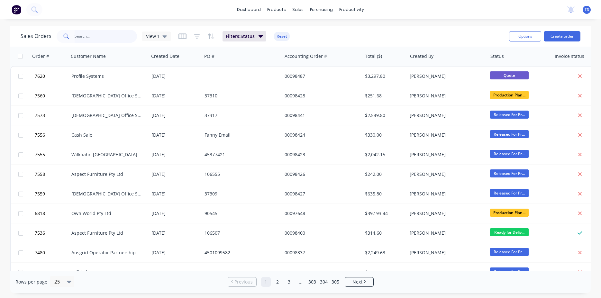
click at [84, 32] on input "text" at bounding box center [106, 36] width 63 height 13
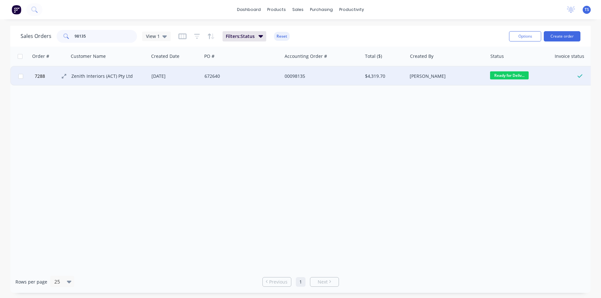
type input "98135"
click at [38, 82] on button "7288" at bounding box center [52, 76] width 39 height 19
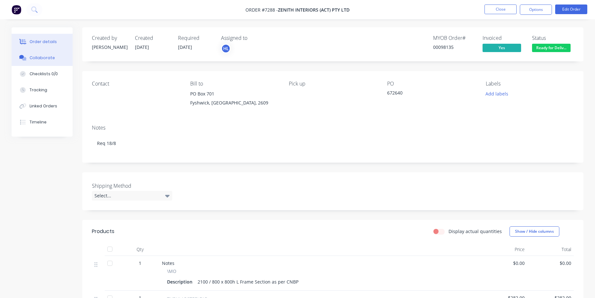
click at [39, 55] on div "Collaborate" at bounding box center [42, 58] width 25 height 6
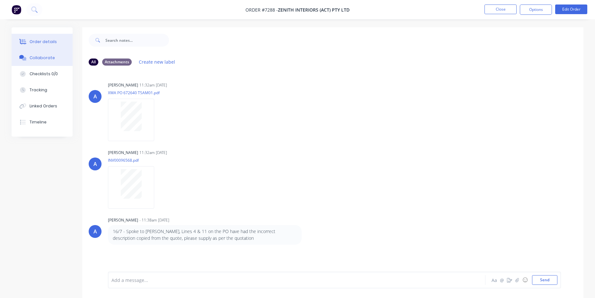
click at [44, 42] on div "Order details" at bounding box center [43, 42] width 27 height 6
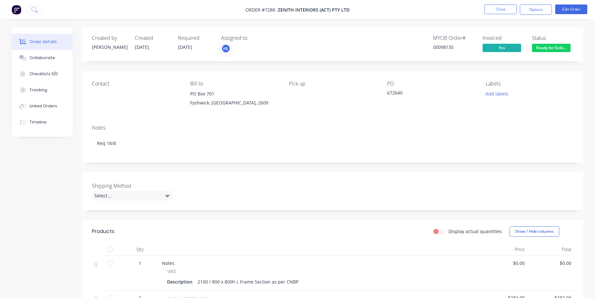
click at [504, 14] on li "Close" at bounding box center [501, 9] width 32 height 10
click at [498, 9] on button "Close" at bounding box center [501, 9] width 32 height 10
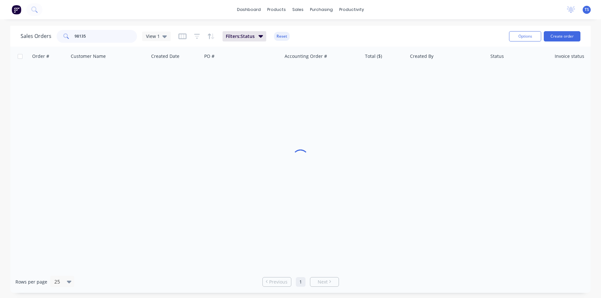
click at [122, 35] on input "98135" at bounding box center [106, 36] width 63 height 13
type input "98136"
click at [88, 39] on input "98136" at bounding box center [106, 36] width 63 height 13
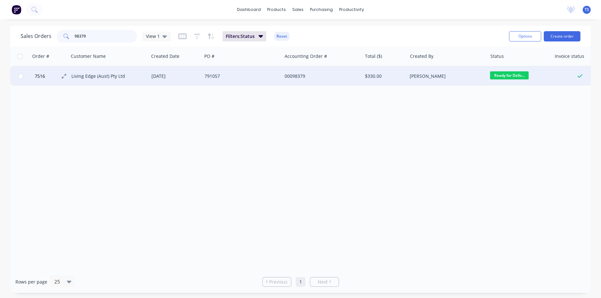
type input "98379"
click at [37, 84] on button "7516" at bounding box center [52, 76] width 39 height 19
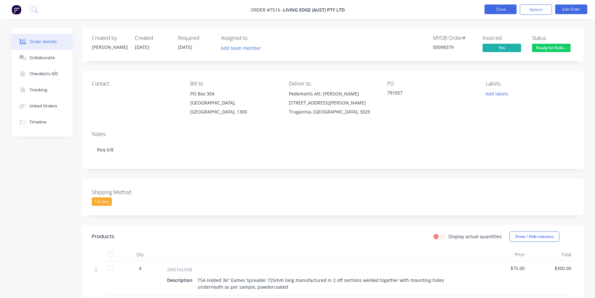
click at [503, 9] on button "Close" at bounding box center [501, 9] width 32 height 10
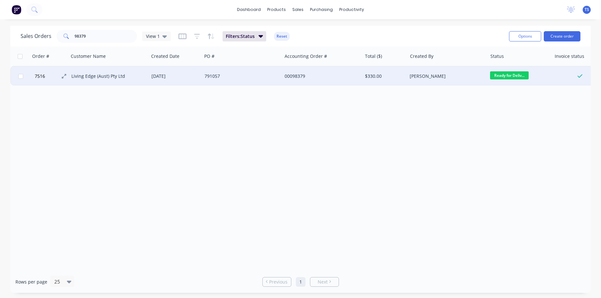
click at [37, 82] on button "7516" at bounding box center [52, 76] width 39 height 19
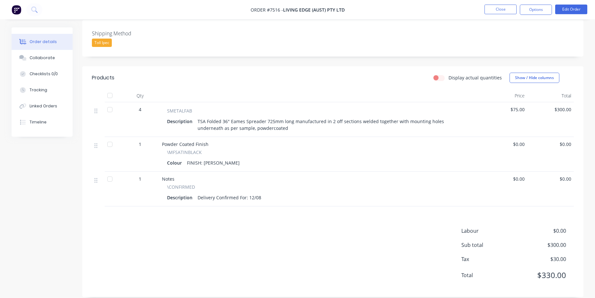
scroll to position [167, 0]
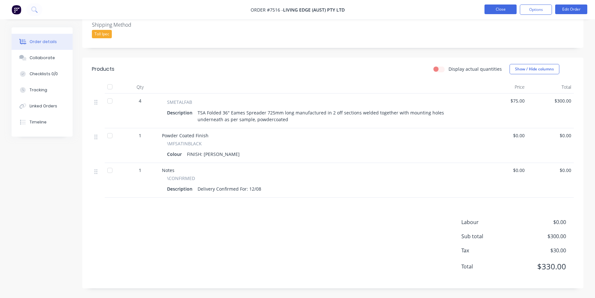
click at [499, 8] on button "Close" at bounding box center [501, 9] width 32 height 10
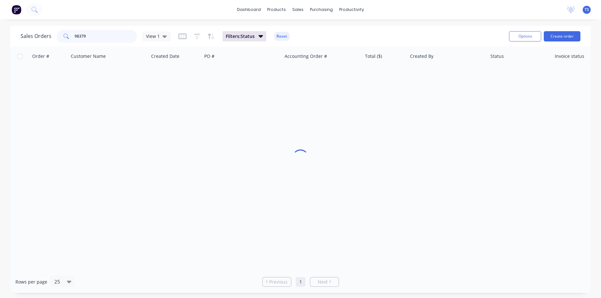
click at [93, 38] on input "98379" at bounding box center [106, 36] width 63 height 13
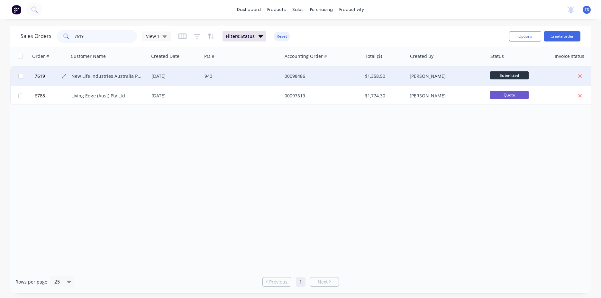
type input "7619"
click at [40, 82] on button "7619" at bounding box center [52, 76] width 39 height 19
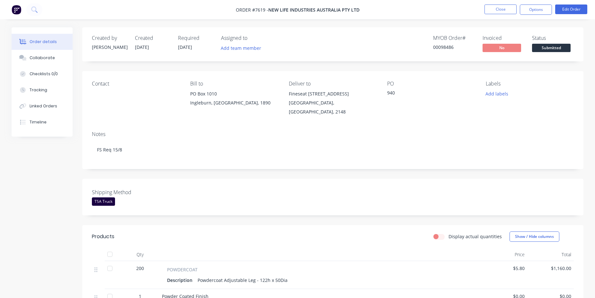
click at [556, 53] on button "Submitted" at bounding box center [551, 49] width 39 height 10
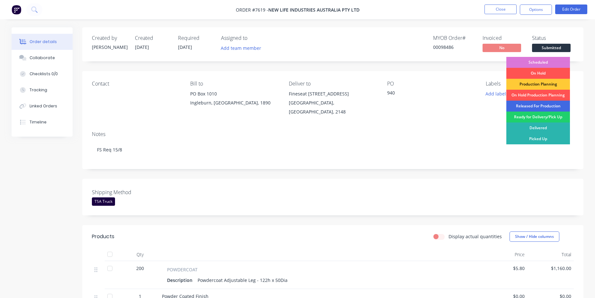
click at [550, 106] on div "Released For Production" at bounding box center [539, 106] width 64 height 11
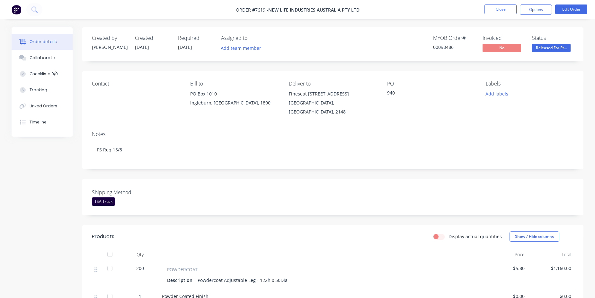
click at [444, 46] on div "00098486" at bounding box center [454, 47] width 42 height 7
copy div "00098486"
click at [504, 13] on button "Close" at bounding box center [501, 9] width 32 height 10
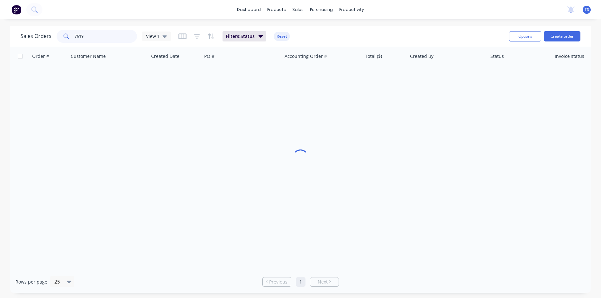
click at [98, 37] on input "7619" at bounding box center [106, 36] width 63 height 13
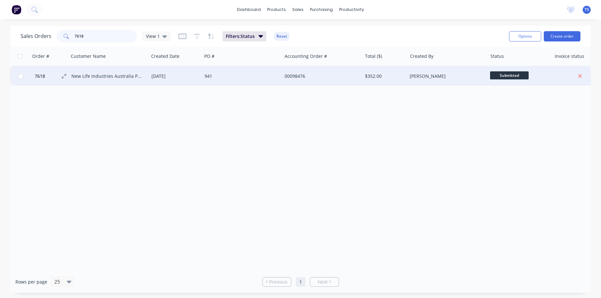
type input "7618"
click at [33, 82] on button "7618" at bounding box center [52, 76] width 39 height 19
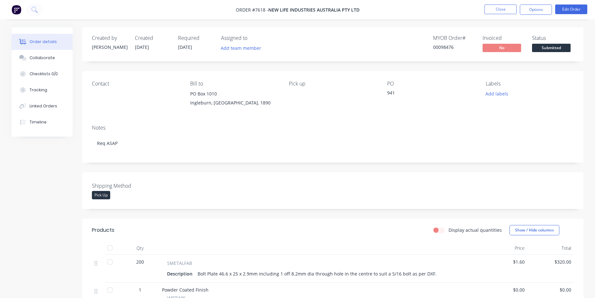
click at [557, 52] on button "Submitted" at bounding box center [551, 49] width 39 height 10
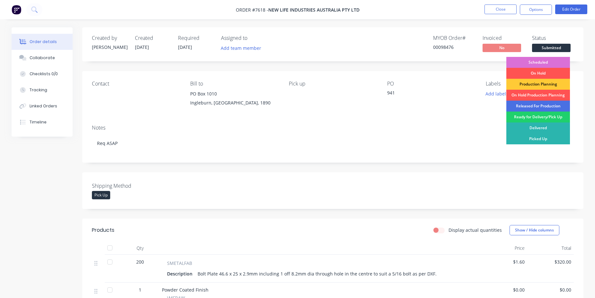
click at [537, 62] on div "Scheduled" at bounding box center [539, 62] width 64 height 11
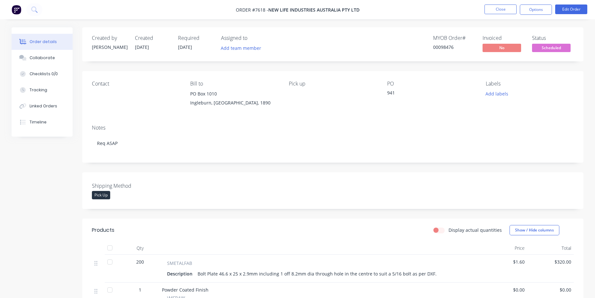
click at [441, 49] on div "00098476" at bounding box center [454, 47] width 42 height 7
copy div "00098476"
click at [495, 7] on button "Close" at bounding box center [501, 9] width 32 height 10
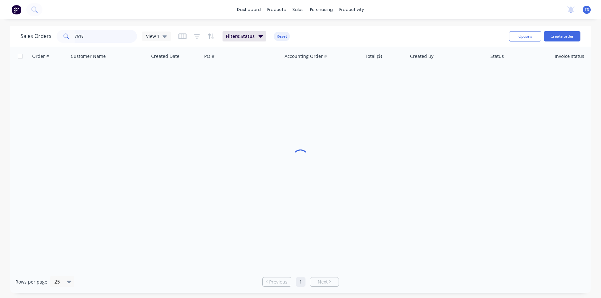
click at [78, 39] on input "7618" at bounding box center [106, 36] width 63 height 13
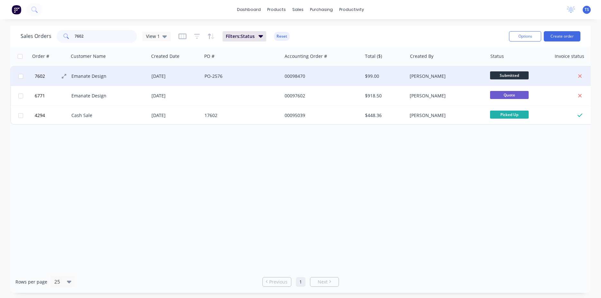
type input "7602"
click at [39, 83] on button "7602" at bounding box center [52, 76] width 39 height 19
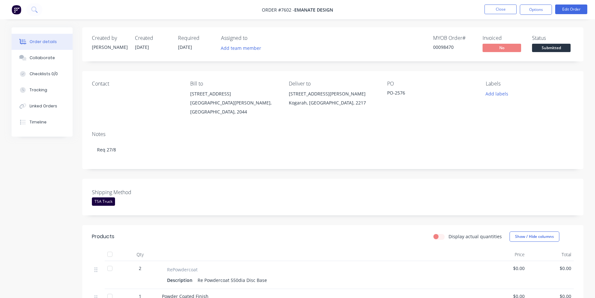
click at [399, 179] on div "Shipping Method TSA Truck" at bounding box center [332, 197] width 501 height 37
click at [552, 49] on span "Submitted" at bounding box center [551, 48] width 39 height 8
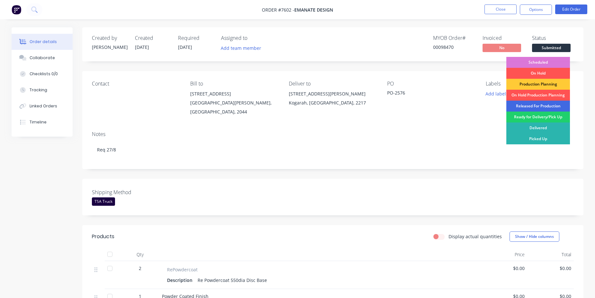
click at [546, 105] on div "Released For Production" at bounding box center [539, 106] width 64 height 11
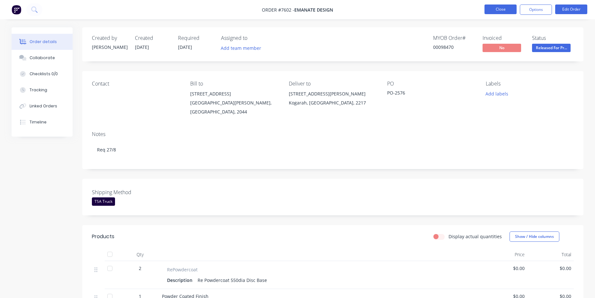
click at [509, 12] on button "Close" at bounding box center [501, 9] width 32 height 10
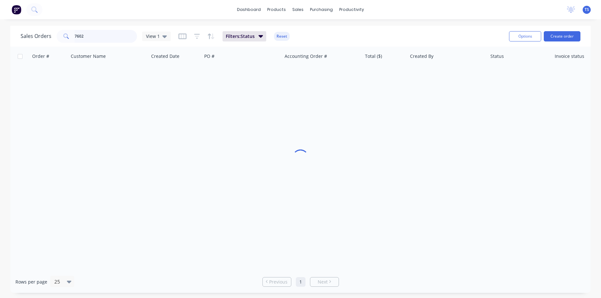
click at [106, 33] on input "7602" at bounding box center [106, 36] width 63 height 13
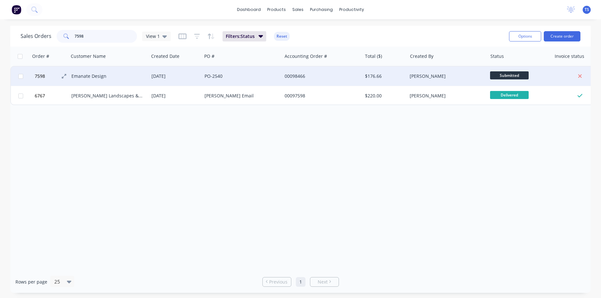
type input "7598"
click at [35, 78] on span "7598" at bounding box center [40, 76] width 10 height 6
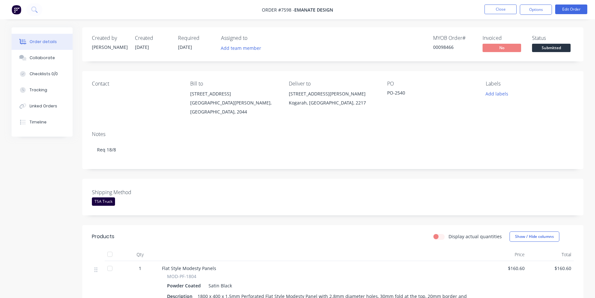
click at [551, 49] on span "Submitted" at bounding box center [551, 48] width 39 height 8
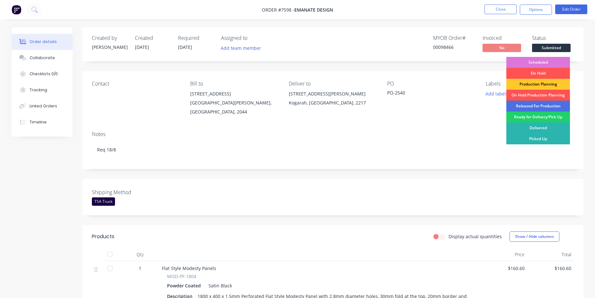
click at [542, 84] on div "Production Planning" at bounding box center [539, 84] width 64 height 11
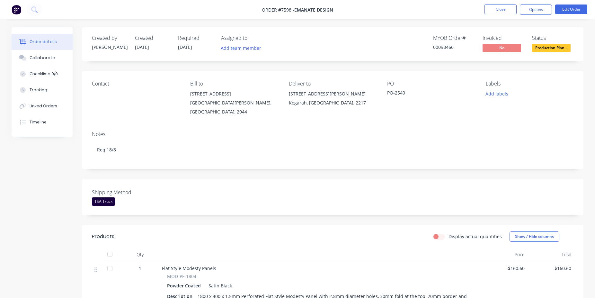
click at [445, 50] on div "00098466" at bounding box center [454, 47] width 42 height 7
copy div "00098466"
click at [499, 12] on button "Close" at bounding box center [501, 9] width 32 height 10
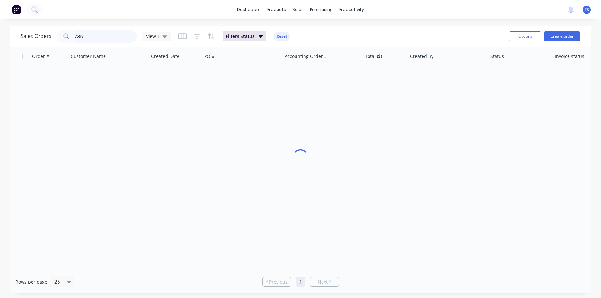
click at [111, 31] on input "7598" at bounding box center [106, 36] width 63 height 13
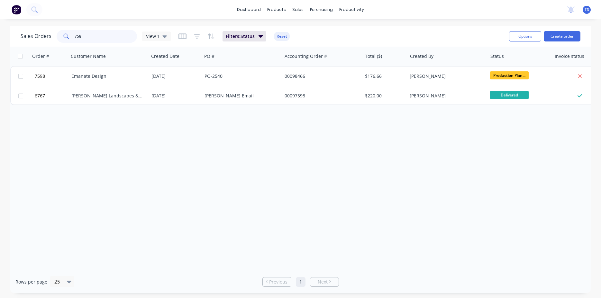
type input "7588"
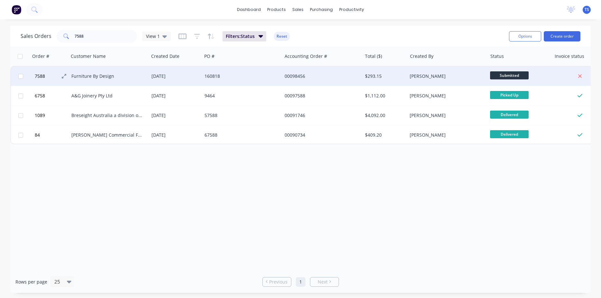
click at [42, 81] on button "7588" at bounding box center [52, 76] width 39 height 19
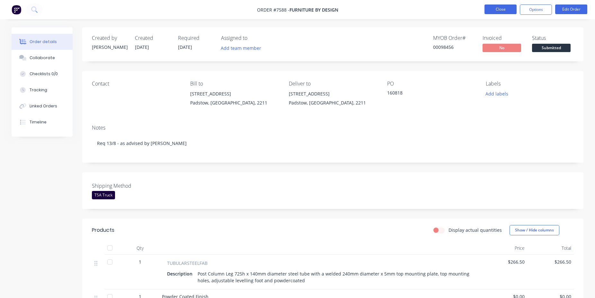
click at [503, 8] on button "Close" at bounding box center [501, 9] width 32 height 10
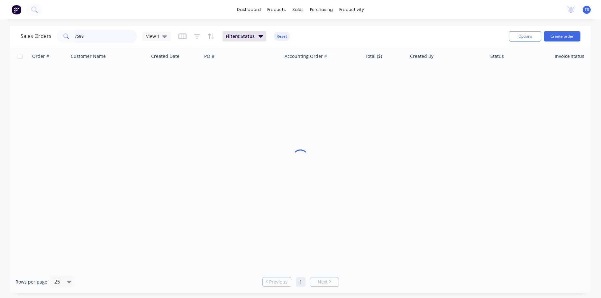
click at [96, 36] on input "7588" at bounding box center [106, 36] width 63 height 13
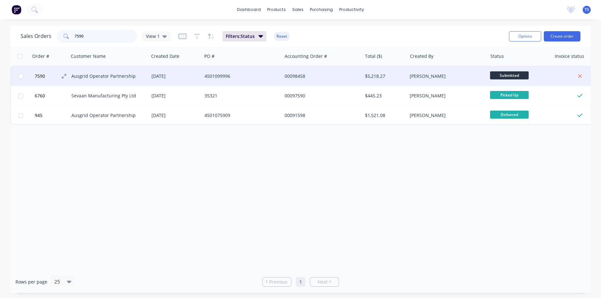
type input "7590"
click at [49, 83] on button "7590" at bounding box center [52, 76] width 39 height 19
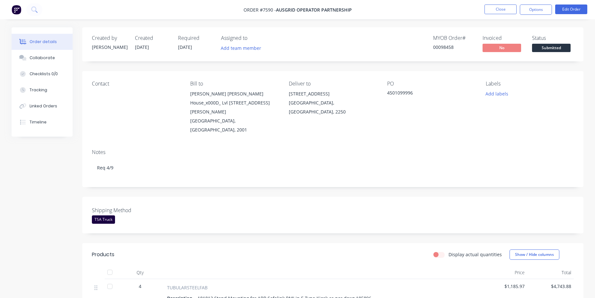
click at [537, 49] on span "Submitted" at bounding box center [551, 48] width 39 height 8
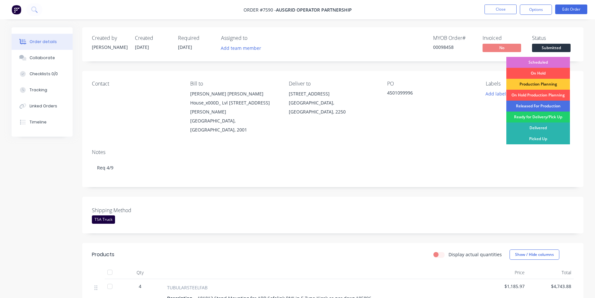
click at [542, 64] on div "Scheduled" at bounding box center [539, 62] width 64 height 11
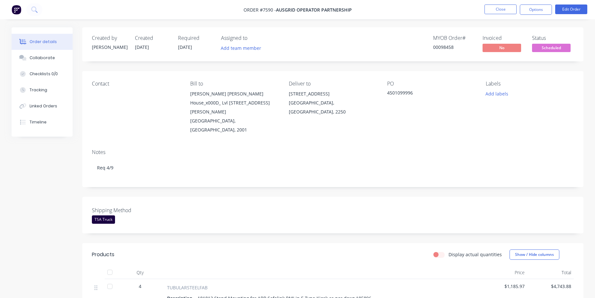
click at [455, 45] on div "00098458" at bounding box center [454, 47] width 42 height 7
copy div "00098458"
click at [493, 7] on button "Close" at bounding box center [501, 9] width 32 height 10
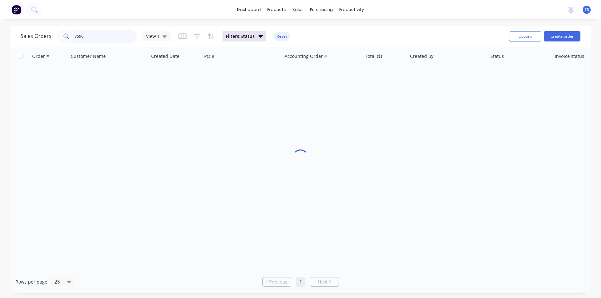
click at [110, 34] on input "7590" at bounding box center [106, 36] width 63 height 13
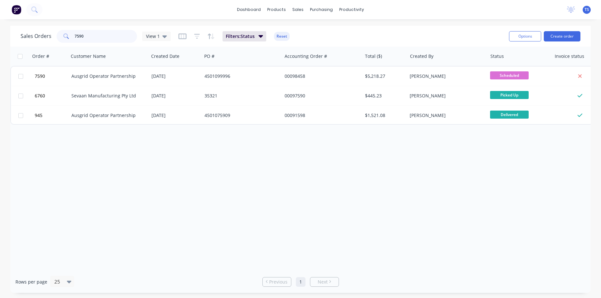
click at [100, 36] on input "7590" at bounding box center [106, 36] width 63 height 13
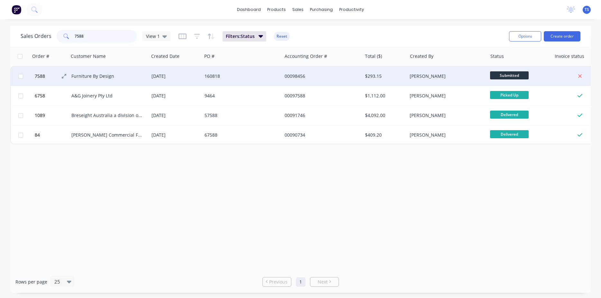
type input "7588"
click at [40, 81] on button "7588" at bounding box center [52, 76] width 39 height 19
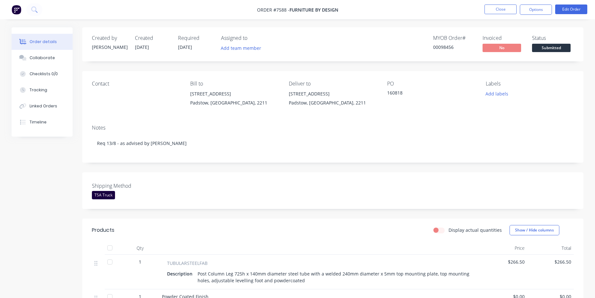
click at [562, 49] on span "Submitted" at bounding box center [551, 48] width 39 height 8
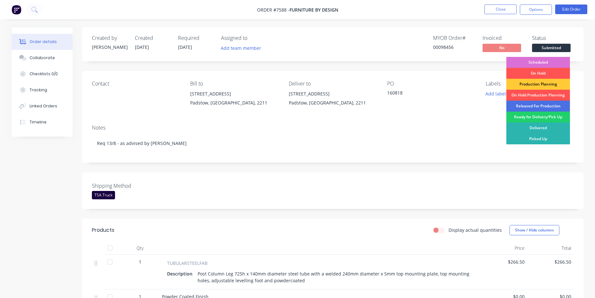
click at [545, 62] on div "Scheduled" at bounding box center [539, 62] width 64 height 11
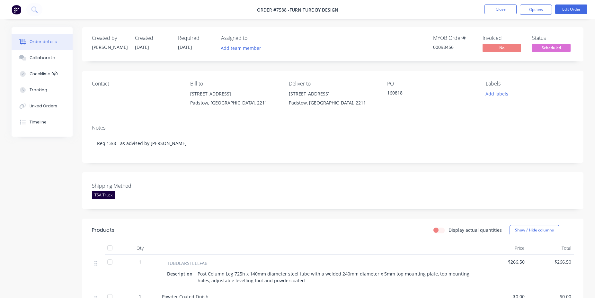
click at [454, 47] on div "00098456" at bounding box center [454, 47] width 42 height 7
drag, startPoint x: 454, startPoint y: 47, endPoint x: 445, endPoint y: 48, distance: 8.4
click at [453, 47] on div "00098456" at bounding box center [454, 47] width 42 height 7
copy div "00098456"
click at [501, 8] on button "Close" at bounding box center [501, 9] width 32 height 10
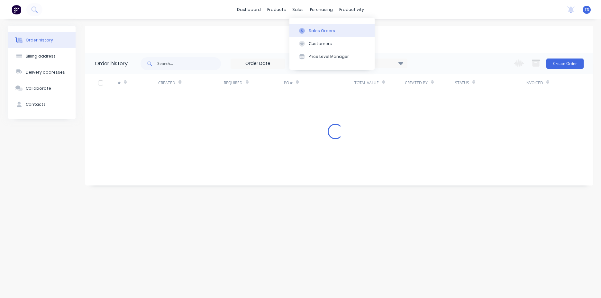
click at [326, 30] on div "Sales Orders" at bounding box center [322, 31] width 26 height 6
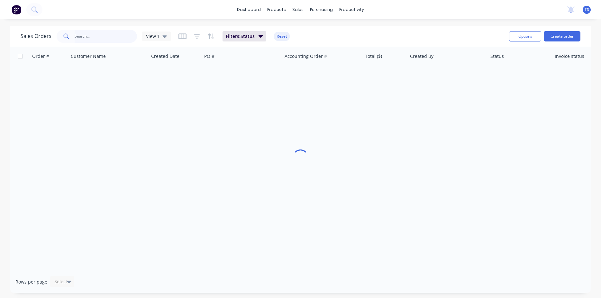
click at [98, 33] on input "text" at bounding box center [106, 36] width 63 height 13
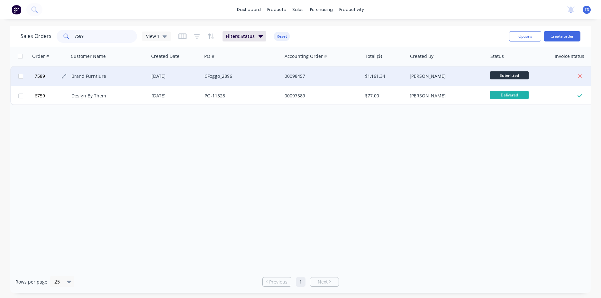
type input "7589"
click at [35, 74] on span "7589" at bounding box center [40, 76] width 10 height 6
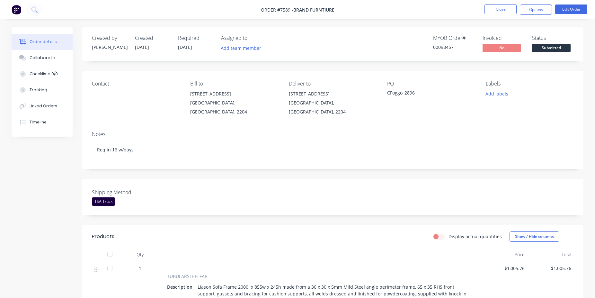
click at [291, 204] on div "Shipping Method TSA Truck" at bounding box center [332, 197] width 501 height 37
click at [555, 50] on span "Submitted" at bounding box center [551, 48] width 39 height 8
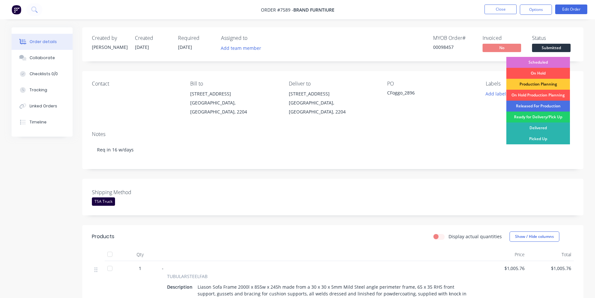
click at [543, 60] on div "Scheduled" at bounding box center [539, 62] width 64 height 11
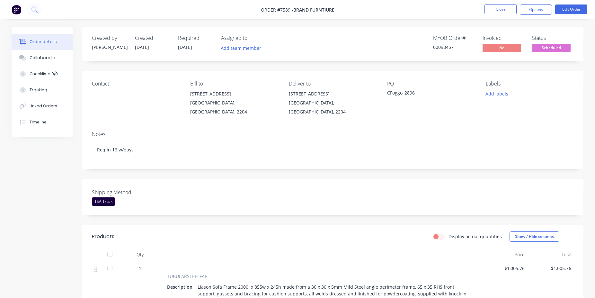
click at [440, 48] on div "00098457" at bounding box center [454, 47] width 42 height 7
copy div "00098457"
click at [503, 9] on button "Close" at bounding box center [501, 9] width 32 height 10
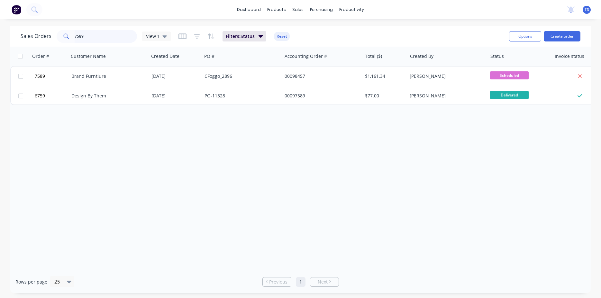
click at [113, 41] on input "7589" at bounding box center [106, 36] width 63 height 13
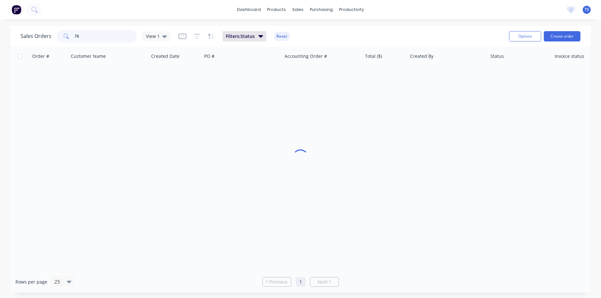
type input "7"
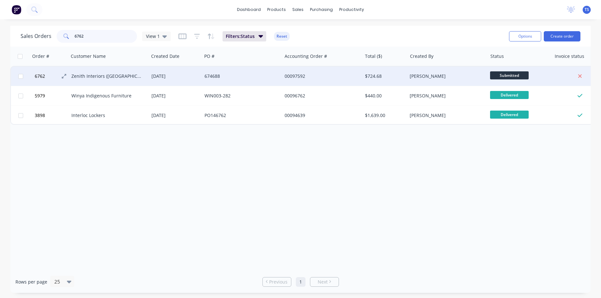
type input "6762"
click at [42, 75] on span "6762" at bounding box center [40, 76] width 10 height 6
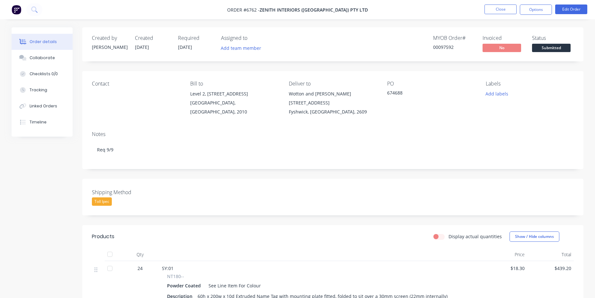
click at [556, 46] on span "Submitted" at bounding box center [551, 48] width 39 height 8
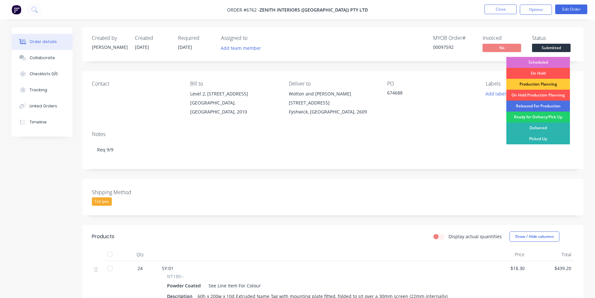
click at [545, 61] on div "Scheduled" at bounding box center [539, 62] width 64 height 11
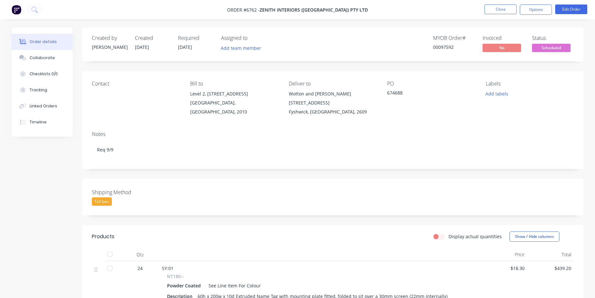
click at [445, 47] on div "00097592" at bounding box center [454, 47] width 42 height 7
copy div "00097592"
click at [497, 4] on nav "Order #6762 - Zenith Interiors ([GEOGRAPHIC_DATA]) Pty Ltd Close Options Edit O…" at bounding box center [297, 9] width 595 height 19
click at [490, 7] on button "Close" at bounding box center [501, 9] width 32 height 10
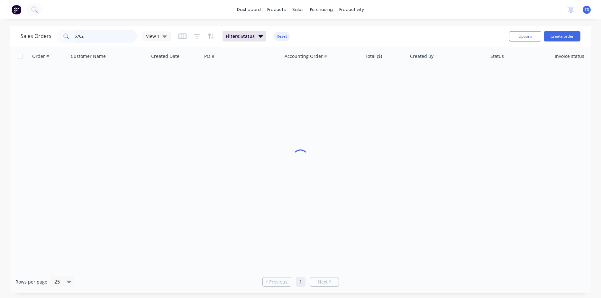
click at [91, 39] on input "6762" at bounding box center [106, 36] width 63 height 13
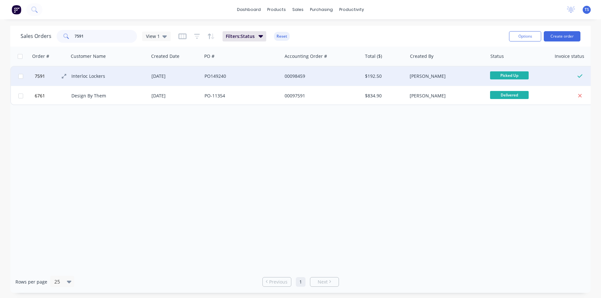
type input "7591"
click at [39, 79] on span "7591" at bounding box center [40, 76] width 10 height 6
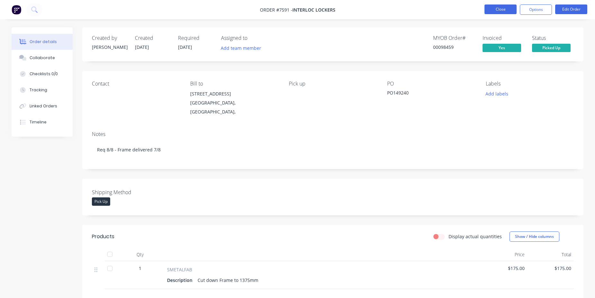
click at [498, 11] on button "Close" at bounding box center [501, 9] width 32 height 10
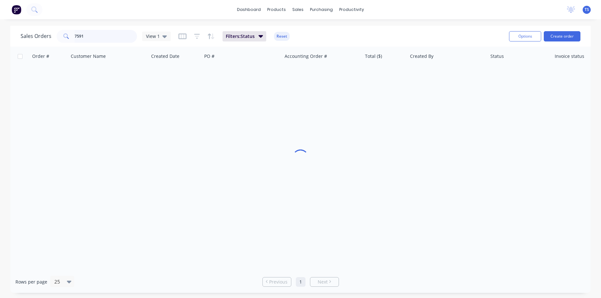
click at [93, 35] on input "7591" at bounding box center [106, 36] width 63 height 13
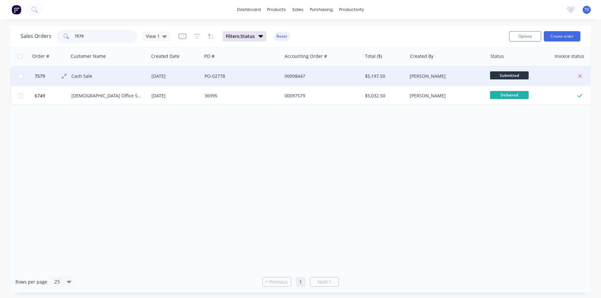
type input "7579"
click at [41, 79] on span "7579" at bounding box center [40, 76] width 10 height 6
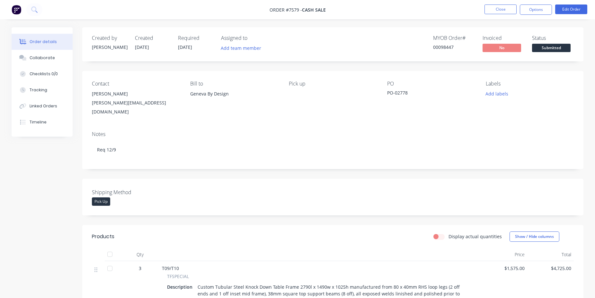
click at [560, 46] on span "Submitted" at bounding box center [551, 48] width 39 height 8
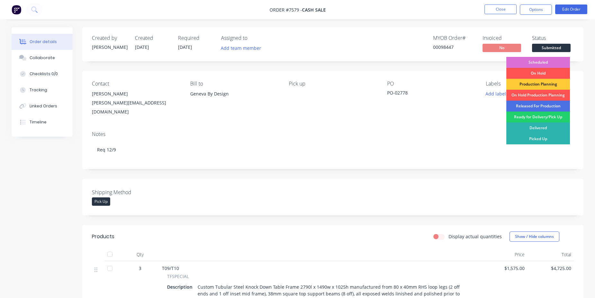
click at [532, 64] on div "Scheduled" at bounding box center [539, 62] width 64 height 11
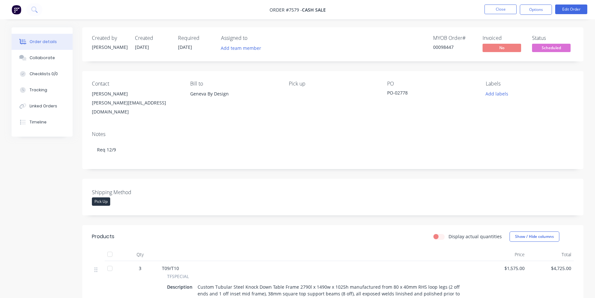
click at [449, 52] on div "MYOB Order # 00098447" at bounding box center [454, 44] width 42 height 19
copy div "00098447"
click at [506, 11] on button "Close" at bounding box center [501, 9] width 32 height 10
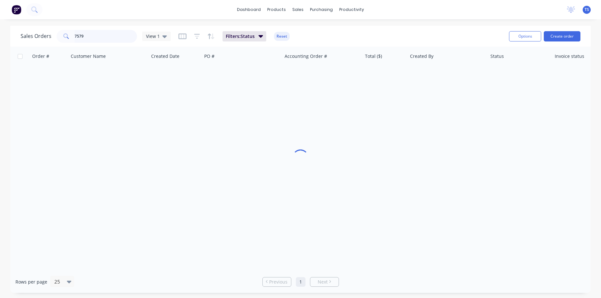
click at [97, 42] on input "7579" at bounding box center [106, 36] width 63 height 13
click at [93, 40] on input "7579" at bounding box center [106, 36] width 63 height 13
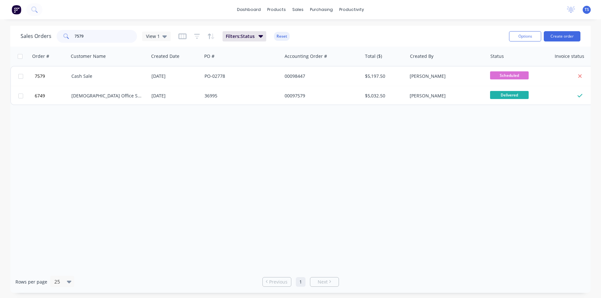
click at [93, 40] on input "7579" at bounding box center [106, 36] width 63 height 13
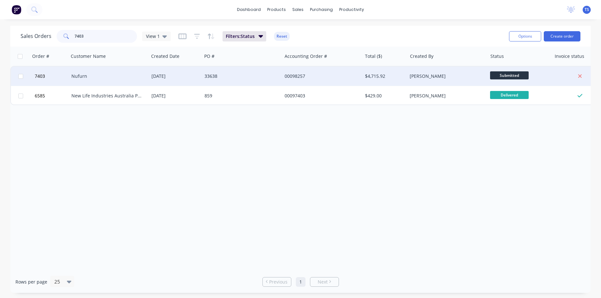
type input "7403"
click at [30, 81] on div at bounding box center [20, 76] width 19 height 19
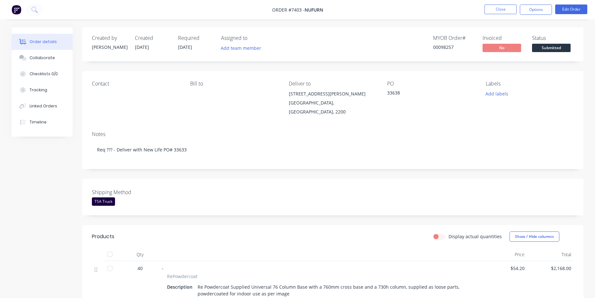
click at [532, 48] on div "MYOB Order # 00098257 Invoiced No Status Submitted" at bounding box center [503, 44] width 141 height 19
click at [543, 53] on button "Submitted" at bounding box center [551, 49] width 39 height 10
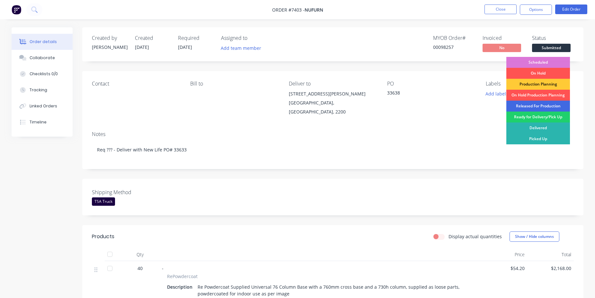
click at [547, 103] on div "Released For Production" at bounding box center [539, 106] width 64 height 11
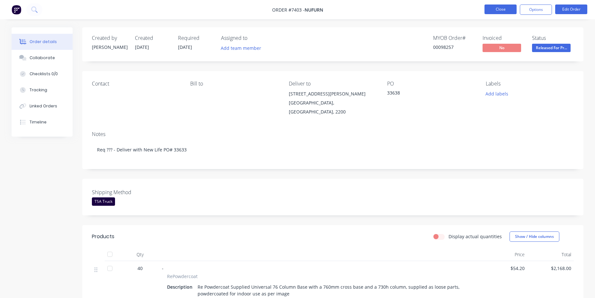
click at [502, 9] on button "Close" at bounding box center [501, 9] width 32 height 10
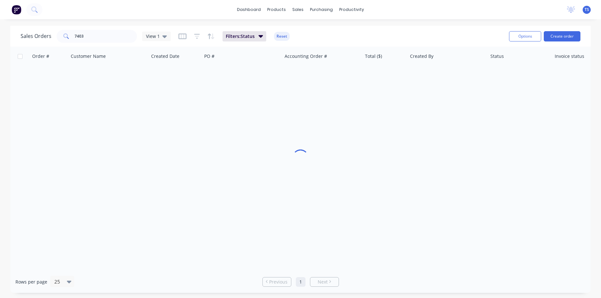
click at [105, 43] on div "Sales Orders 7403 View 1 Filters: Status Reset" at bounding box center [262, 36] width 483 height 16
click at [104, 38] on input "7403" at bounding box center [106, 36] width 63 height 13
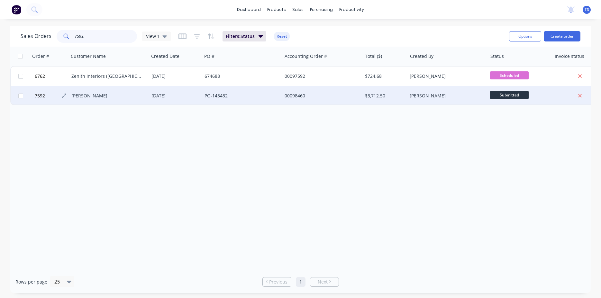
type input "7592"
click at [37, 99] on span "7592" at bounding box center [40, 96] width 10 height 6
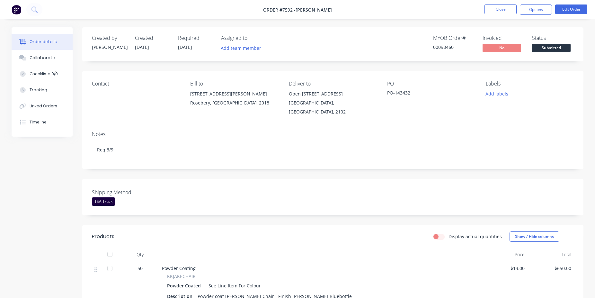
click at [542, 45] on span "Submitted" at bounding box center [551, 48] width 39 height 8
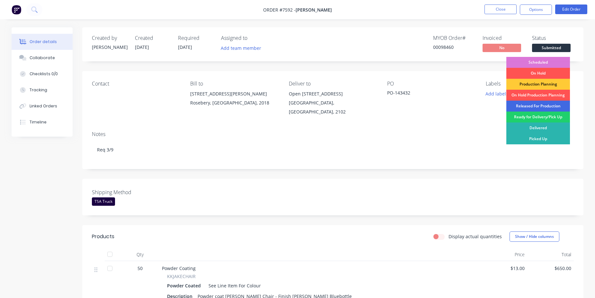
click at [536, 106] on div "Released For Production" at bounding box center [539, 106] width 64 height 11
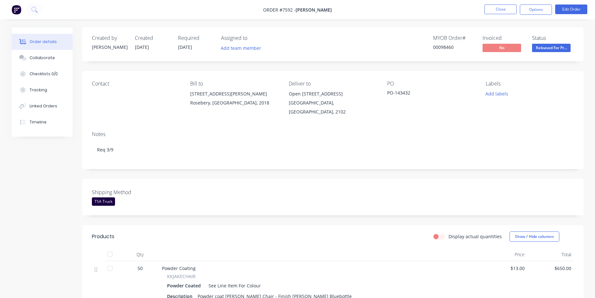
click at [494, 2] on nav "Order #7592 - [PERSON_NAME] Close Options Edit Order" at bounding box center [297, 9] width 595 height 19
click at [496, 6] on button "Close" at bounding box center [501, 9] width 32 height 10
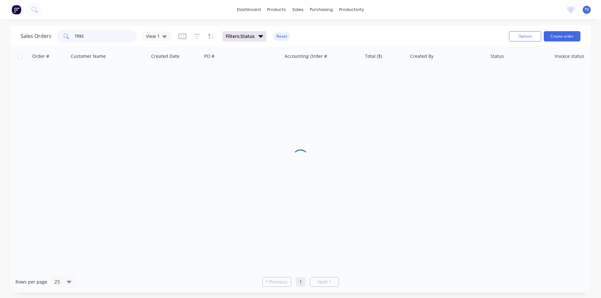
click at [116, 35] on input "7592" at bounding box center [106, 36] width 63 height 13
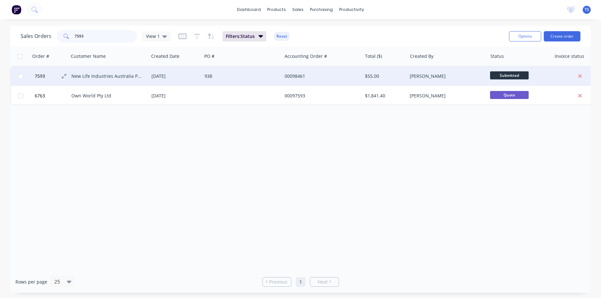
type input "7593"
click at [47, 75] on button "7593" at bounding box center [52, 76] width 39 height 19
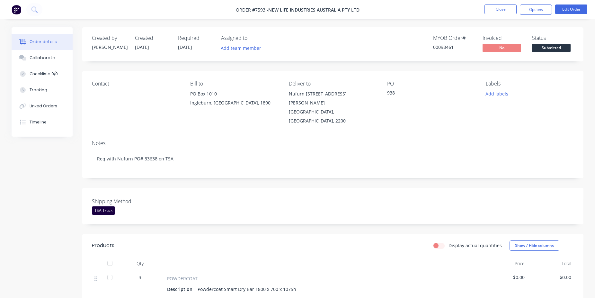
click at [551, 50] on span "Submitted" at bounding box center [551, 48] width 39 height 8
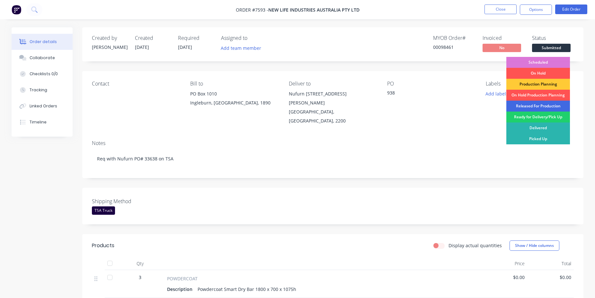
click at [543, 105] on div "Released For Production" at bounding box center [539, 106] width 64 height 11
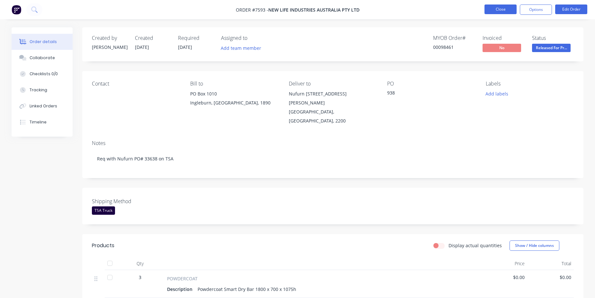
click at [511, 8] on button "Close" at bounding box center [501, 9] width 32 height 10
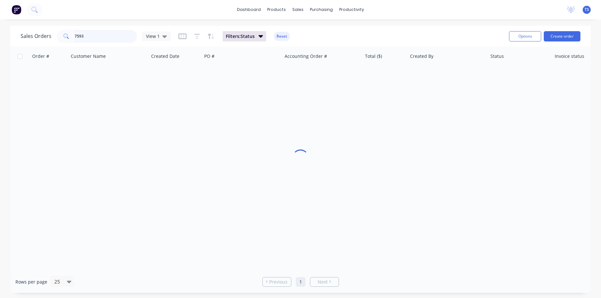
click at [95, 31] on input "7593" at bounding box center [106, 36] width 63 height 13
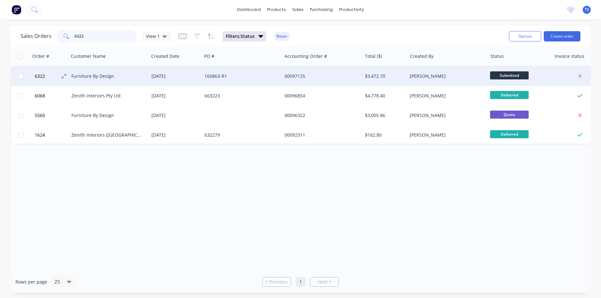
type input "6322"
click at [48, 71] on button "6322" at bounding box center [52, 76] width 39 height 19
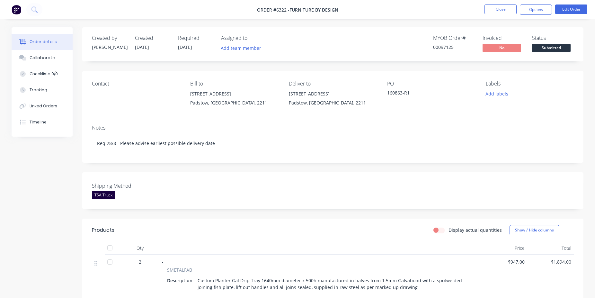
click at [563, 45] on span "Submitted" at bounding box center [551, 48] width 39 height 8
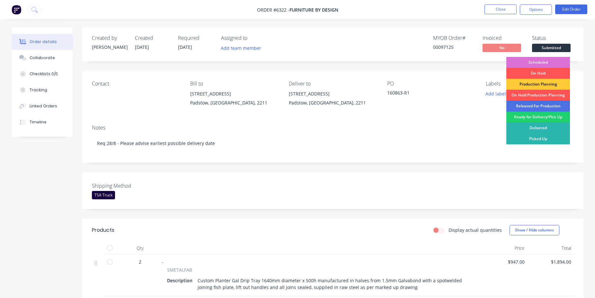
click at [539, 58] on div "Scheduled" at bounding box center [539, 62] width 64 height 11
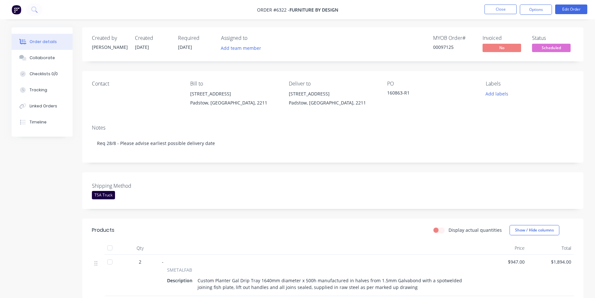
click at [441, 50] on div "00097125" at bounding box center [454, 47] width 42 height 7
copy div "00097125"
click at [487, 8] on button "Close" at bounding box center [501, 9] width 32 height 10
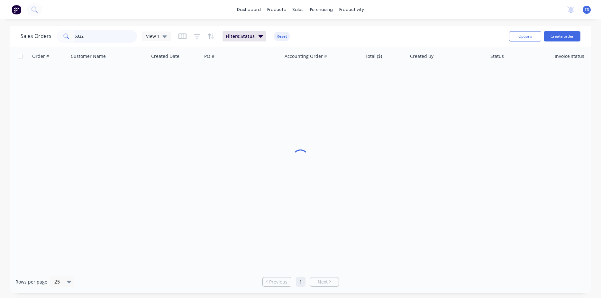
drag, startPoint x: 128, startPoint y: 39, endPoint x: 124, endPoint y: 39, distance: 3.9
click at [127, 39] on input "6322" at bounding box center [106, 36] width 63 height 13
click at [89, 39] on input "6322" at bounding box center [106, 36] width 63 height 13
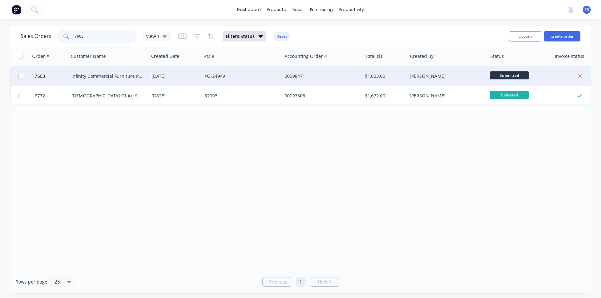
type input "7603"
click at [26, 82] on div at bounding box center [20, 76] width 19 height 19
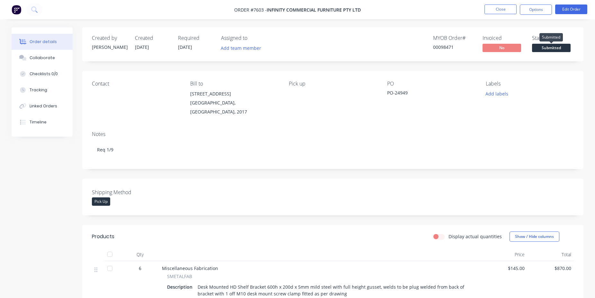
click at [556, 45] on span "Submitted" at bounding box center [551, 48] width 39 height 8
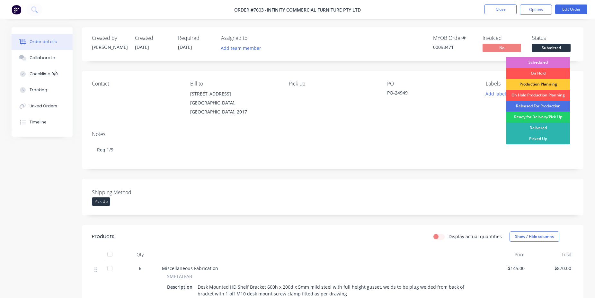
click at [542, 58] on div "Scheduled" at bounding box center [539, 62] width 64 height 11
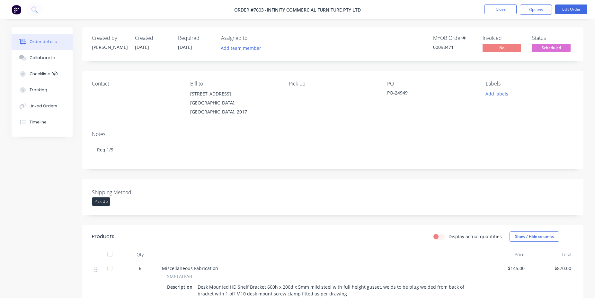
click at [440, 46] on div "00098471" at bounding box center [454, 47] width 42 height 7
copy div "00098471"
click at [485, 15] on nav "Order #7603 - Infinity Commercial Furniture Pty Ltd Close Options Edit Order" at bounding box center [297, 9] width 595 height 19
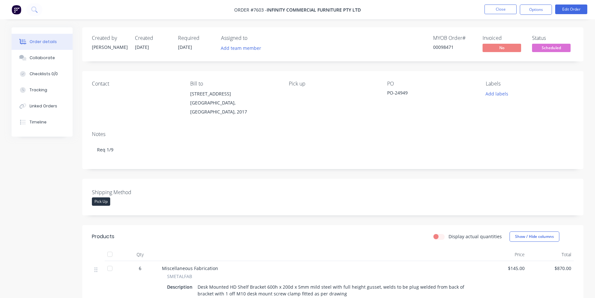
click at [518, 5] on ul "Close Options Edit Order" at bounding box center [536, 9] width 118 height 10
click at [501, 6] on button "Close" at bounding box center [501, 9] width 32 height 10
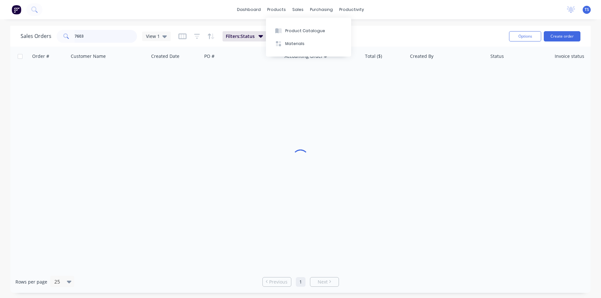
click at [104, 36] on input "7603" at bounding box center [106, 36] width 63 height 13
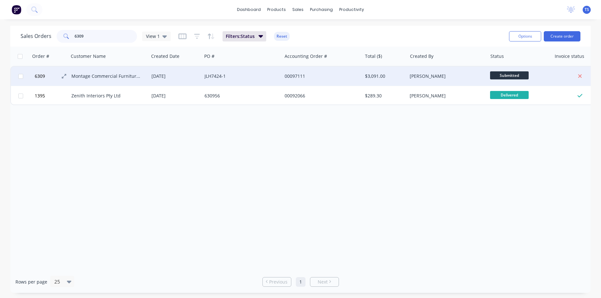
type input "6309"
click at [39, 74] on span "6309" at bounding box center [40, 76] width 10 height 6
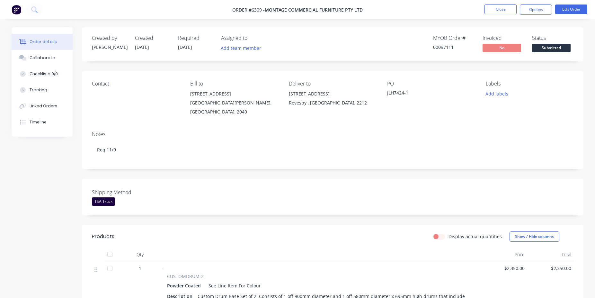
click at [546, 48] on span "Submitted" at bounding box center [551, 48] width 39 height 8
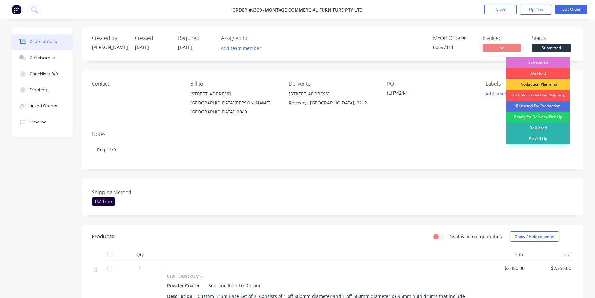
click at [543, 62] on div "Scheduled" at bounding box center [539, 62] width 64 height 11
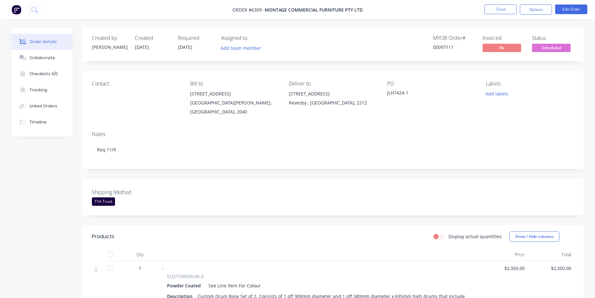
click at [446, 45] on div "00097111" at bounding box center [454, 47] width 42 height 7
copy div "00097111"
click at [494, 13] on button "Close" at bounding box center [501, 9] width 32 height 10
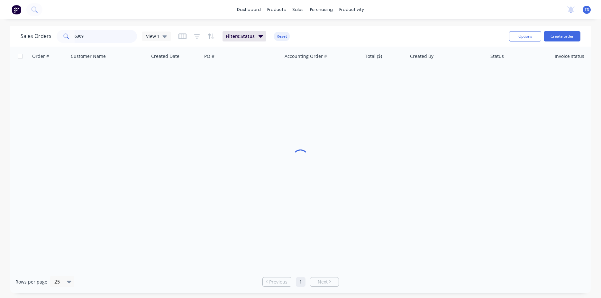
click at [95, 37] on input "6309" at bounding box center [106, 36] width 63 height 13
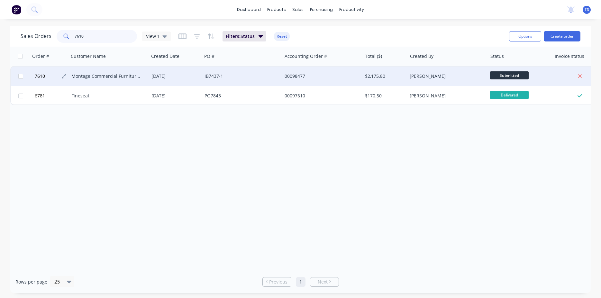
type input "7610"
click at [48, 77] on button "7610" at bounding box center [52, 76] width 39 height 19
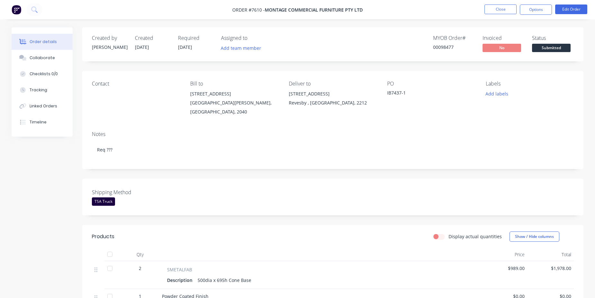
click at [560, 51] on span "Submitted" at bounding box center [551, 48] width 39 height 8
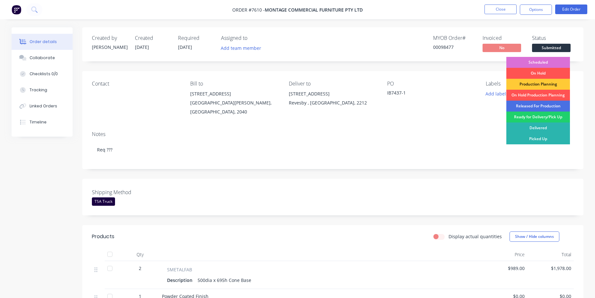
click at [553, 60] on div "Scheduled" at bounding box center [539, 62] width 64 height 11
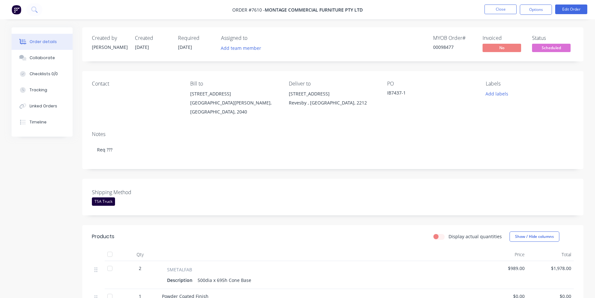
click at [452, 49] on div "00098477" at bounding box center [454, 47] width 42 height 7
drag, startPoint x: 452, startPoint y: 49, endPoint x: 448, endPoint y: 48, distance: 3.8
click at [451, 49] on div "00098477" at bounding box center [454, 47] width 42 height 7
copy div "00098477"
click at [490, 13] on button "Close" at bounding box center [501, 9] width 32 height 10
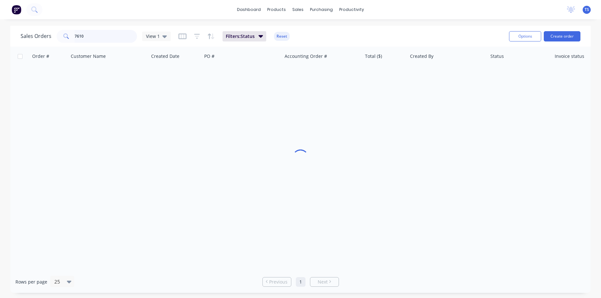
click at [99, 36] on input "7610" at bounding box center [106, 36] width 63 height 13
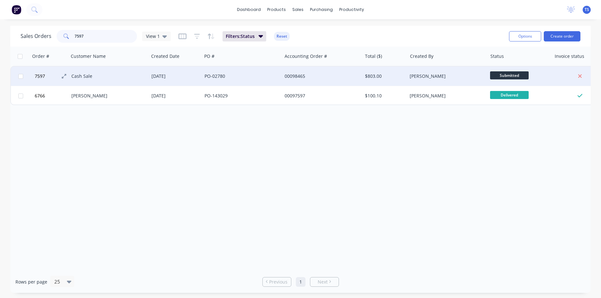
type input "7597"
click at [44, 76] on button "7597" at bounding box center [52, 76] width 39 height 19
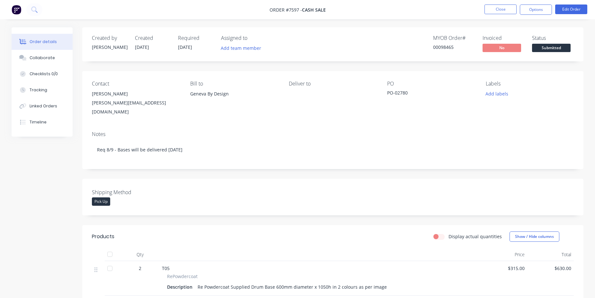
click at [567, 42] on div "Status Submitted" at bounding box center [553, 44] width 42 height 19
click at [563, 53] on button "Submitted" at bounding box center [551, 49] width 39 height 10
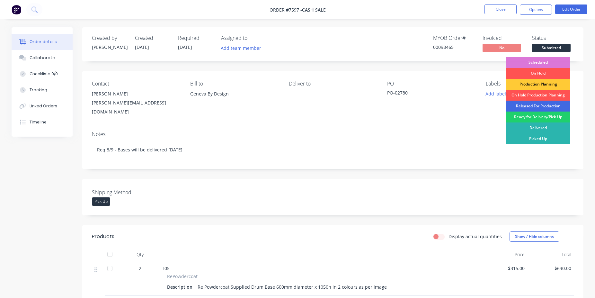
click at [536, 105] on div "Released For Production" at bounding box center [539, 106] width 64 height 11
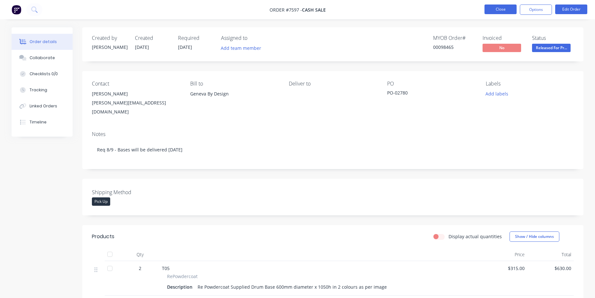
click at [487, 9] on button "Close" at bounding box center [501, 9] width 32 height 10
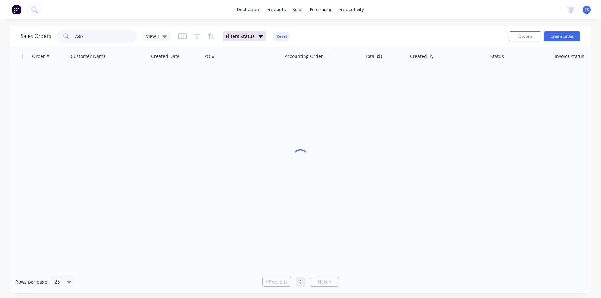
click at [110, 31] on input "7597" at bounding box center [106, 36] width 63 height 13
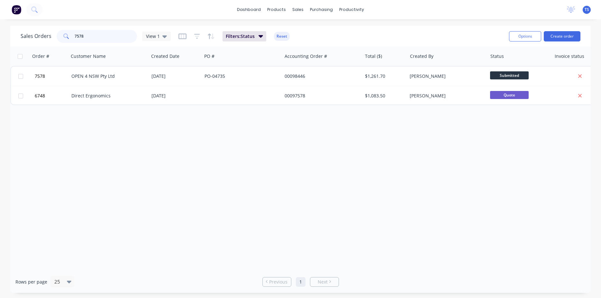
type input "7578"
click at [37, 80] on button "7578" at bounding box center [52, 76] width 39 height 19
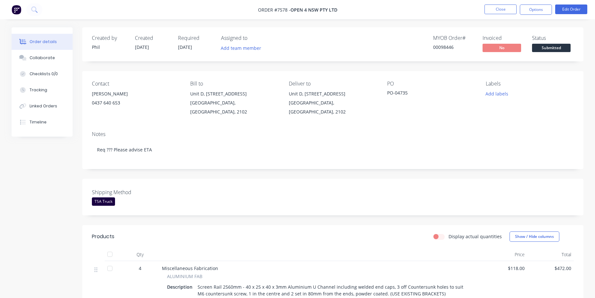
click at [561, 51] on span "Submitted" at bounding box center [551, 48] width 39 height 8
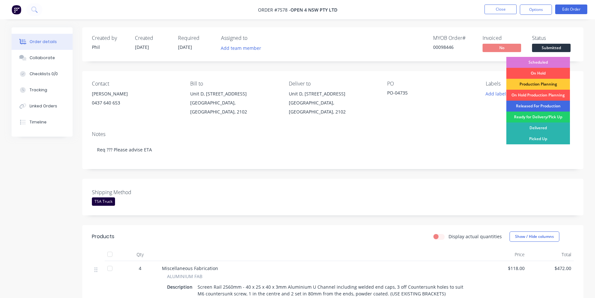
click at [541, 104] on div "Released For Production" at bounding box center [539, 106] width 64 height 11
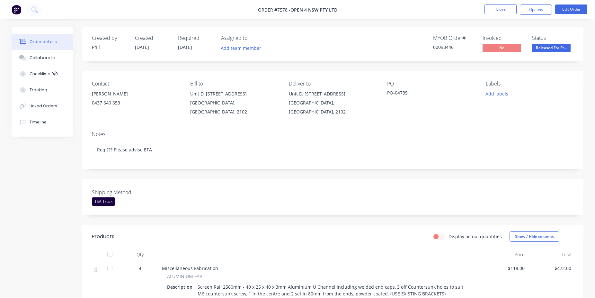
click at [446, 45] on div "00098446" at bounding box center [454, 47] width 42 height 7
copy div "00098446"
click at [495, 7] on button "Close" at bounding box center [501, 9] width 32 height 10
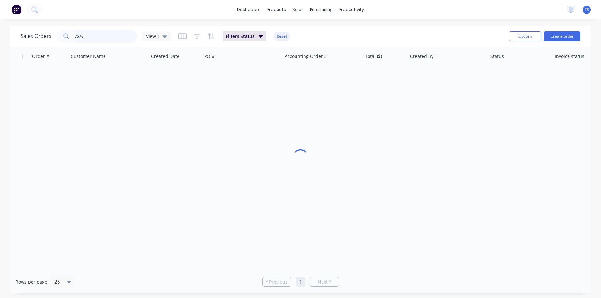
click at [101, 35] on input "7578" at bounding box center [106, 36] width 63 height 13
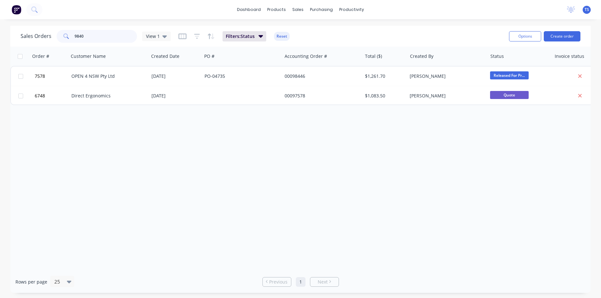
type input "98401"
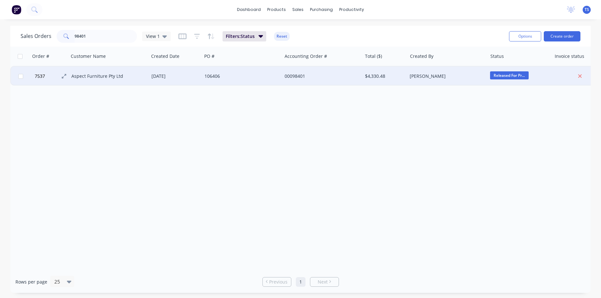
click at [42, 76] on span "7537" at bounding box center [40, 76] width 10 height 6
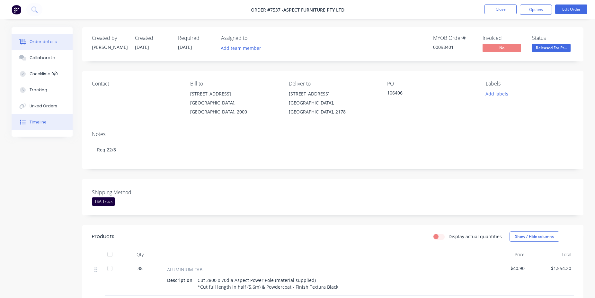
click at [22, 117] on button "Timeline" at bounding box center [42, 122] width 61 height 16
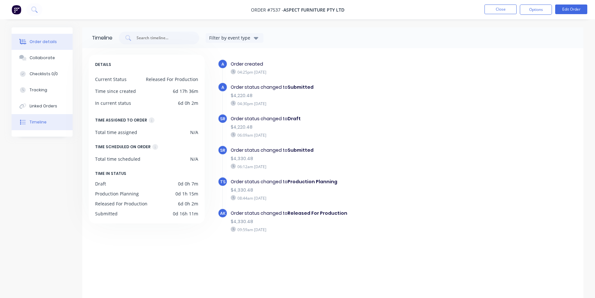
click at [35, 46] on button "Order details" at bounding box center [42, 42] width 61 height 16
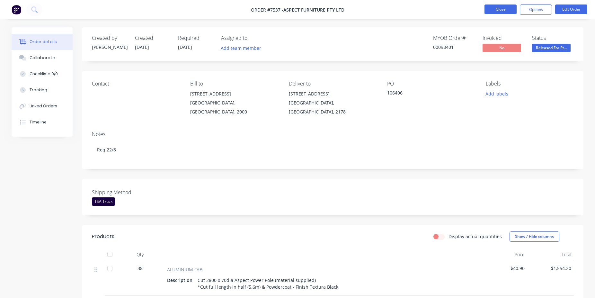
click at [493, 11] on button "Close" at bounding box center [501, 9] width 32 height 10
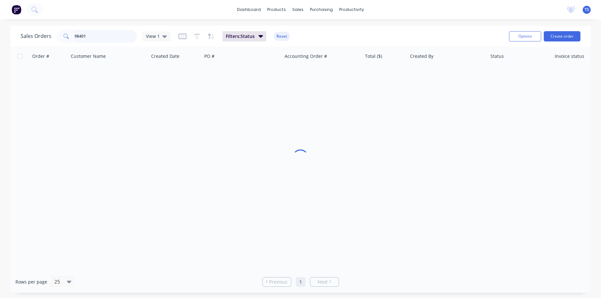
click at [91, 39] on input "98401" at bounding box center [106, 36] width 63 height 13
type input "7611"
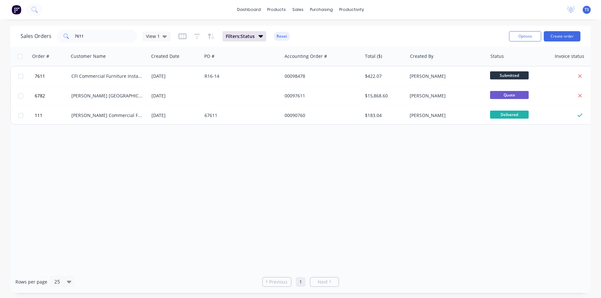
click at [205, 189] on div "Order # Customer Name Created Date PO # Accounting Order # Total ($) Created By…" at bounding box center [300, 159] width 580 height 224
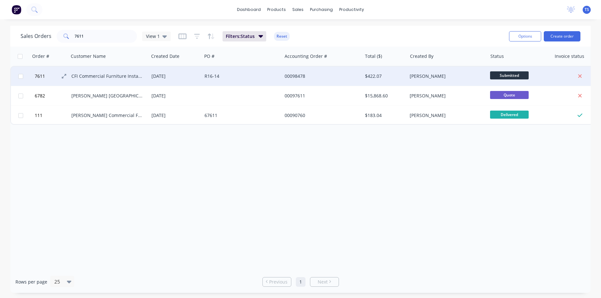
click at [36, 78] on span "7611" at bounding box center [40, 76] width 10 height 6
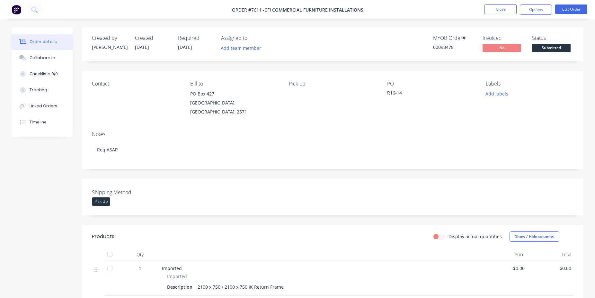
click at [554, 54] on div "Created by [PERSON_NAME] Created [DATE] Required [DATE] Assigned to Add team me…" at bounding box center [332, 44] width 501 height 34
click at [556, 49] on span "Submitted" at bounding box center [551, 48] width 39 height 8
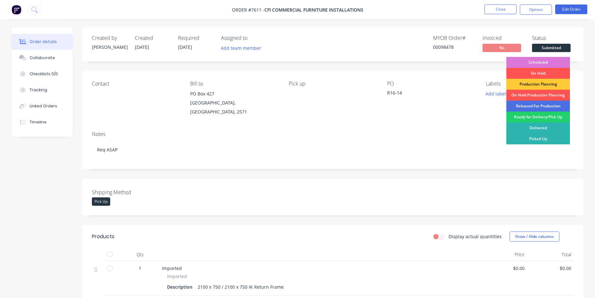
click at [539, 105] on div "Released For Production" at bounding box center [539, 106] width 64 height 11
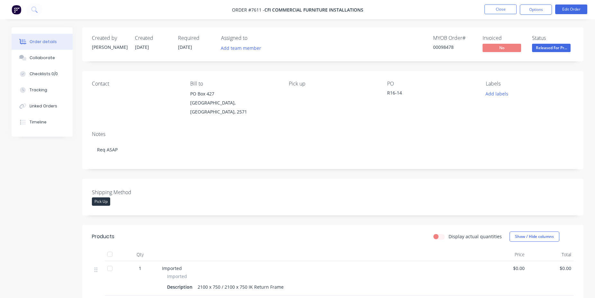
click at [437, 46] on div "00098478" at bounding box center [454, 47] width 42 height 7
click at [490, 5] on button "Close" at bounding box center [501, 9] width 32 height 10
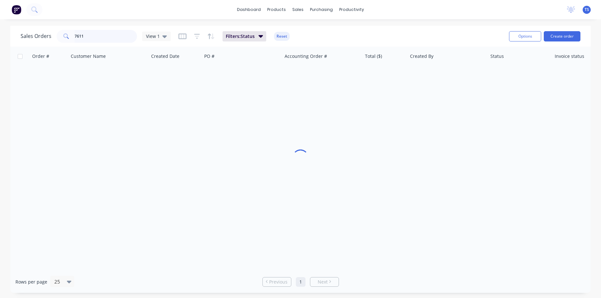
click at [90, 31] on input "7611" at bounding box center [106, 36] width 63 height 13
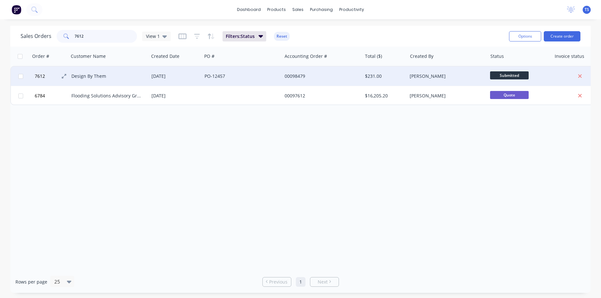
type input "7612"
click at [37, 78] on span "7612" at bounding box center [40, 76] width 10 height 6
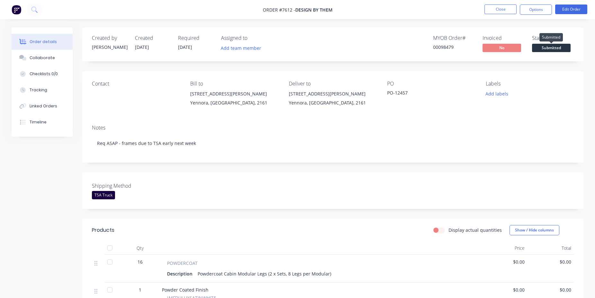
click at [537, 45] on span "Submitted" at bounding box center [551, 48] width 39 height 8
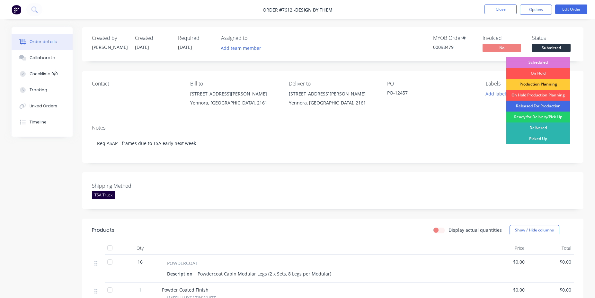
click at [527, 106] on div "Released For Production" at bounding box center [539, 106] width 64 height 11
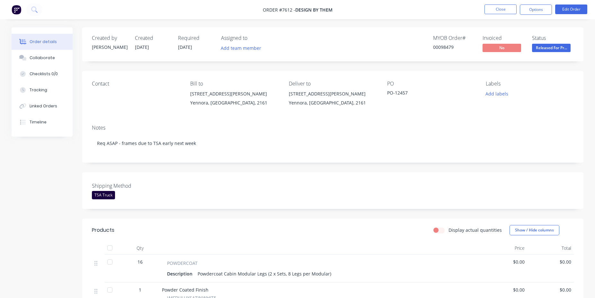
click at [437, 45] on div "00098479" at bounding box center [454, 47] width 42 height 7
click at [507, 10] on button "Close" at bounding box center [501, 9] width 32 height 10
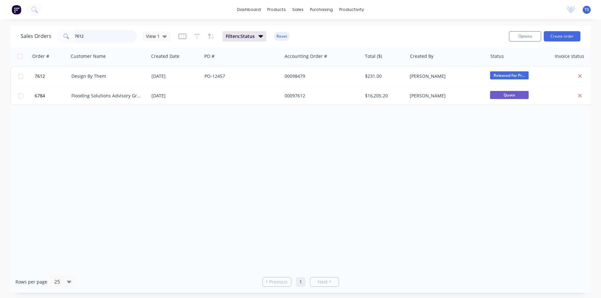
click at [100, 39] on input "7612" at bounding box center [106, 36] width 63 height 13
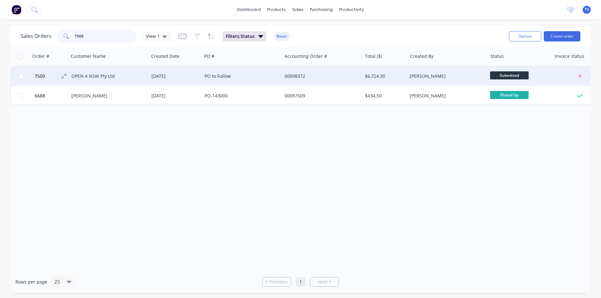
type input "7509"
click at [35, 77] on span "7509" at bounding box center [40, 76] width 10 height 6
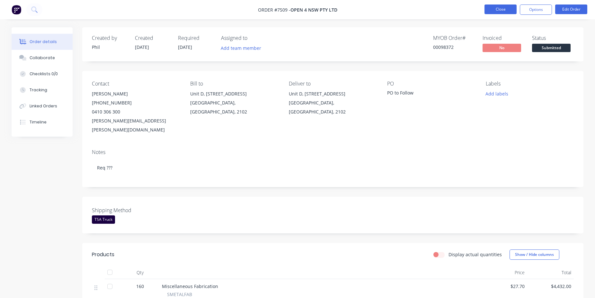
click at [504, 10] on button "Close" at bounding box center [501, 9] width 32 height 10
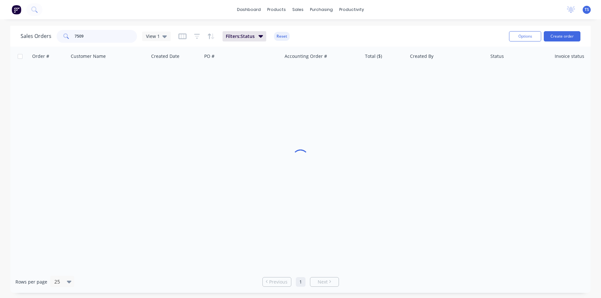
click at [97, 37] on input "7509" at bounding box center [106, 36] width 63 height 13
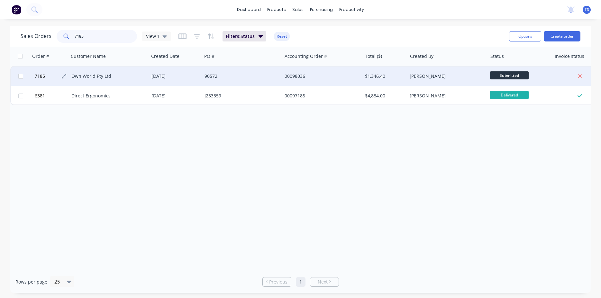
type input "7185"
click at [36, 76] on span "7185" at bounding box center [40, 76] width 10 height 6
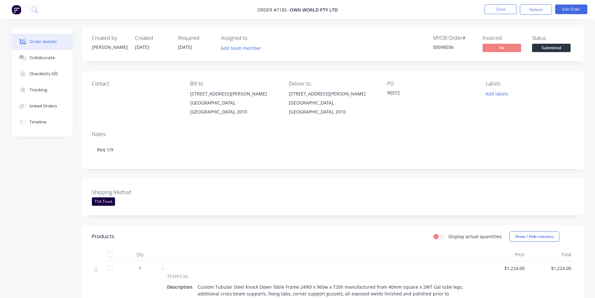
click at [554, 46] on span "Submitted" at bounding box center [551, 48] width 39 height 8
click at [545, 57] on div "Created by [PERSON_NAME] Created [DATE] Required [DATE] Assigned to Add team me…" at bounding box center [332, 44] width 501 height 34
click at [557, 50] on span "Submitted" at bounding box center [551, 48] width 39 height 8
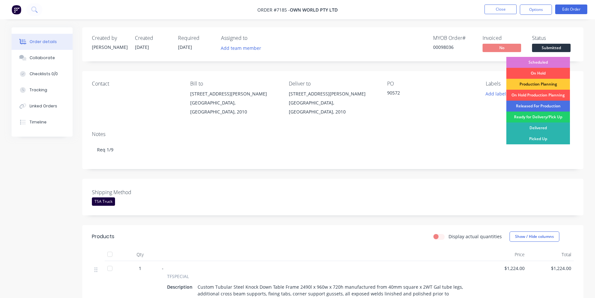
drag, startPoint x: 555, startPoint y: 57, endPoint x: 546, endPoint y: 61, distance: 9.9
click at [554, 59] on div "Scheduled" at bounding box center [539, 62] width 64 height 11
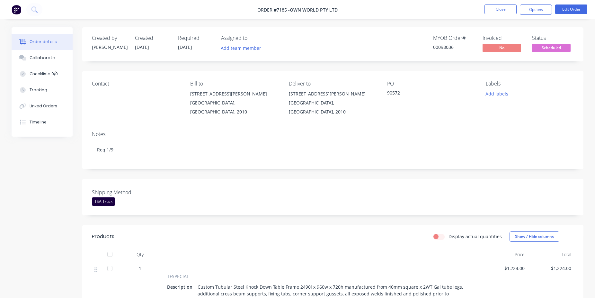
click at [442, 50] on div "00098036" at bounding box center [454, 47] width 42 height 7
click at [497, 12] on button "Close" at bounding box center [501, 9] width 32 height 10
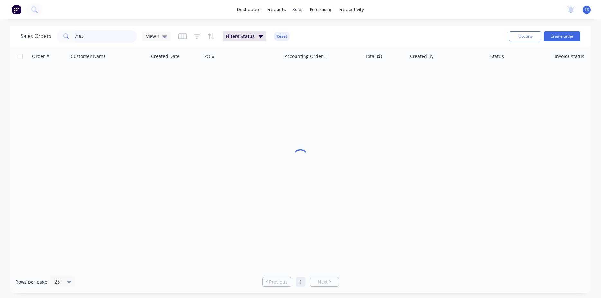
click at [85, 37] on input "7185" at bounding box center [106, 36] width 63 height 13
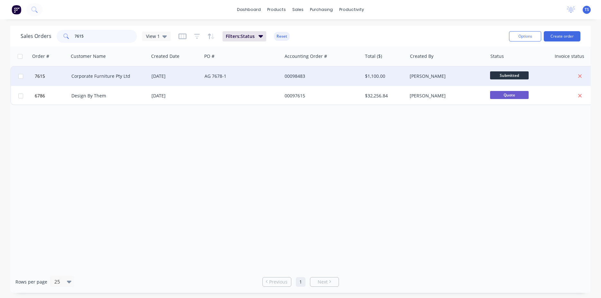
type input "7615"
click at [29, 77] on div at bounding box center [20, 76] width 19 height 19
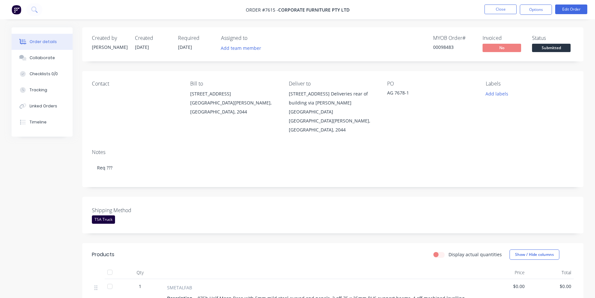
click at [562, 47] on span "Submitted" at bounding box center [551, 48] width 39 height 8
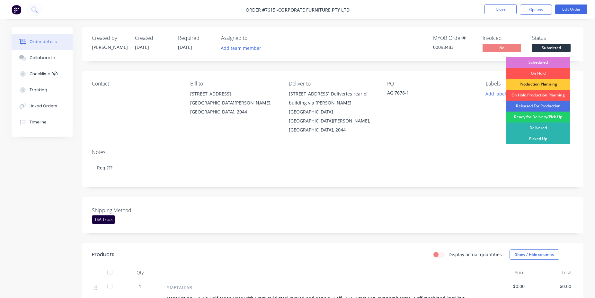
click at [536, 62] on div "Scheduled" at bounding box center [539, 62] width 64 height 11
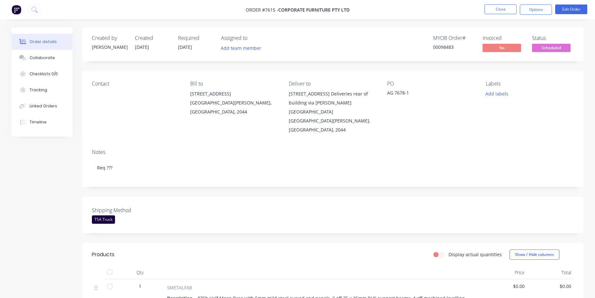
click at [451, 48] on div "00098483" at bounding box center [454, 47] width 42 height 7
click at [493, 11] on button "Close" at bounding box center [501, 9] width 32 height 10
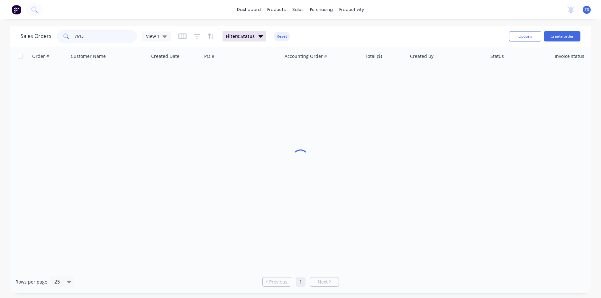
click at [100, 33] on input "7615" at bounding box center [106, 36] width 63 height 13
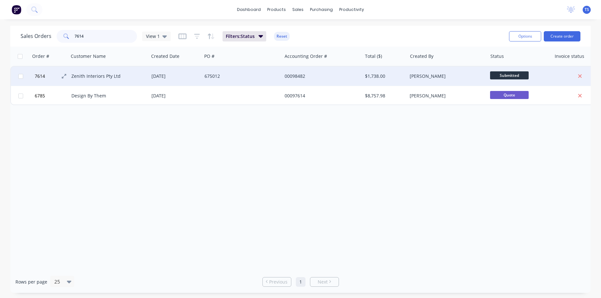
type input "7614"
click at [41, 75] on span "7614" at bounding box center [40, 76] width 10 height 6
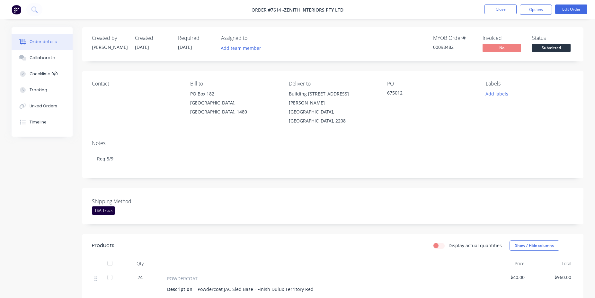
click at [561, 54] on div "Created by [PERSON_NAME] Created [DATE] Required [DATE] Assigned to Add team me…" at bounding box center [332, 44] width 501 height 34
click at [561, 51] on span "Submitted" at bounding box center [551, 48] width 39 height 8
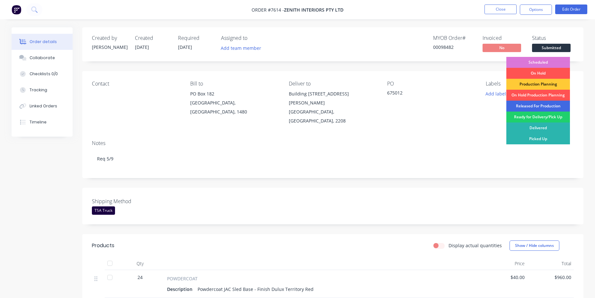
click at [543, 105] on div "Released For Production" at bounding box center [539, 106] width 64 height 11
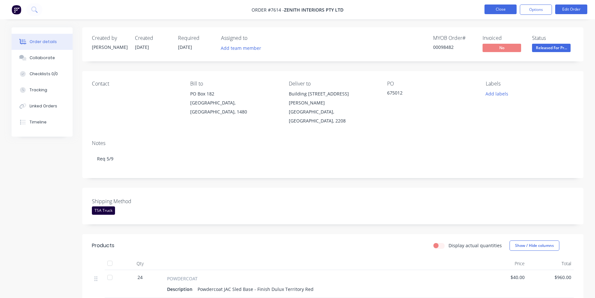
click at [494, 6] on button "Close" at bounding box center [501, 9] width 32 height 10
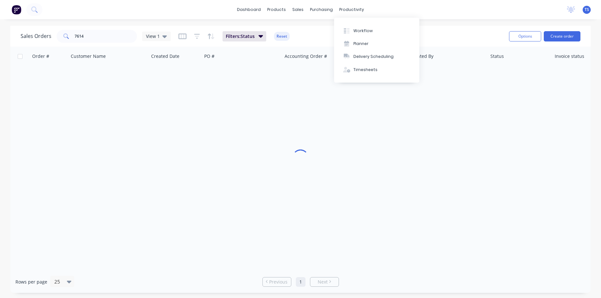
click at [91, 46] on div "Sales Orders 7614 View 1 Filters: Status Reset Options Create order" at bounding box center [300, 36] width 580 height 21
click at [105, 31] on input "7614" at bounding box center [106, 36] width 63 height 13
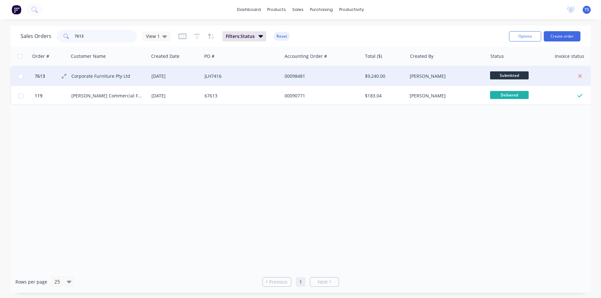
type input "7613"
click at [45, 83] on button "7613" at bounding box center [52, 76] width 39 height 19
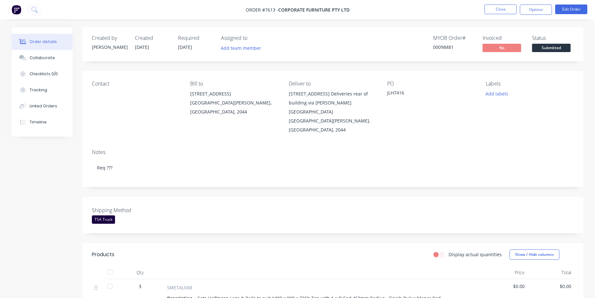
click at [561, 49] on span "Submitted" at bounding box center [551, 48] width 39 height 8
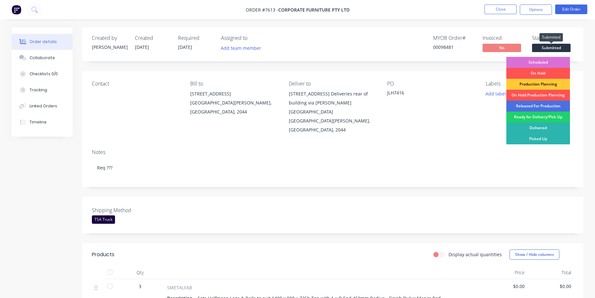
click at [545, 59] on div "Scheduled" at bounding box center [539, 62] width 64 height 11
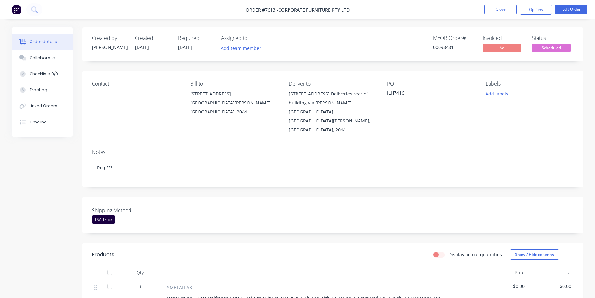
click at [451, 49] on div "00098481" at bounding box center [454, 47] width 42 height 7
click at [506, 13] on button "Close" at bounding box center [501, 9] width 32 height 10
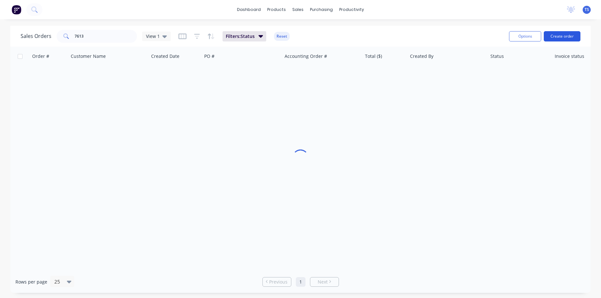
click at [567, 35] on button "Create order" at bounding box center [561, 36] width 37 height 10
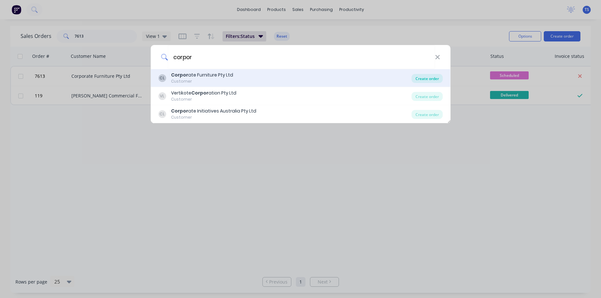
type input "corpor"
click at [429, 79] on div "Create order" at bounding box center [426, 78] width 31 height 9
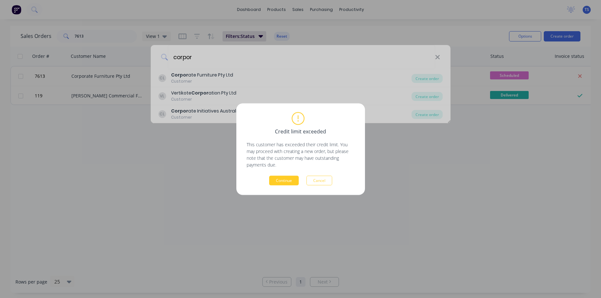
click at [283, 180] on button "Continue" at bounding box center [284, 180] width 30 height 10
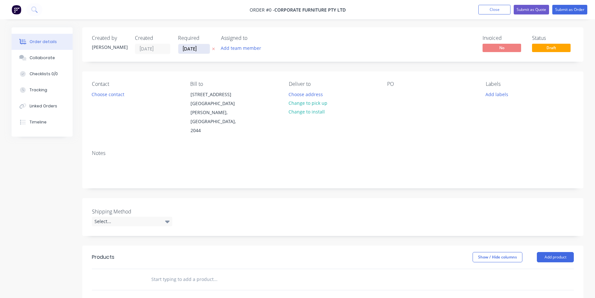
click at [191, 45] on div "Required [DATE]" at bounding box center [195, 44] width 35 height 19
click at [193, 47] on input "[DATE]" at bounding box center [193, 49] width 31 height 10
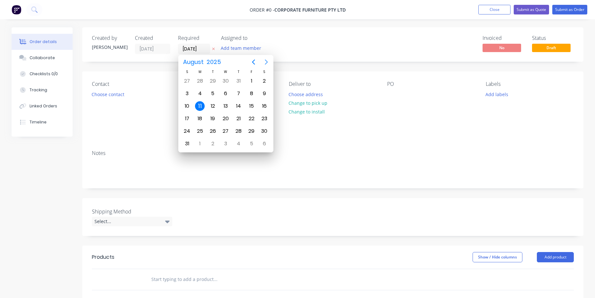
click at [266, 64] on icon "Next page" at bounding box center [266, 61] width 3 height 5
click at [251, 62] on icon "Previous page" at bounding box center [254, 62] width 8 height 8
click at [212, 130] on div "26" at bounding box center [213, 131] width 10 height 10
type input "[DATE]"
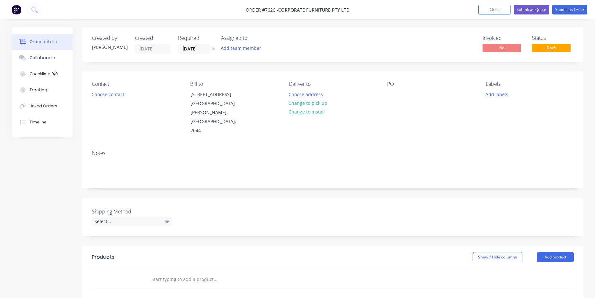
click at [388, 90] on div "PO" at bounding box center [431, 108] width 88 height 54
click at [392, 95] on div at bounding box center [392, 94] width 10 height 9
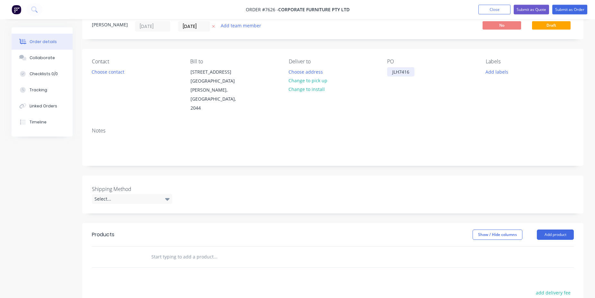
scroll to position [33, 0]
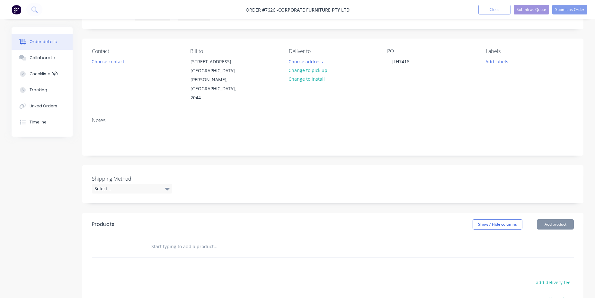
click at [213, 240] on input "text" at bounding box center [215, 246] width 129 height 13
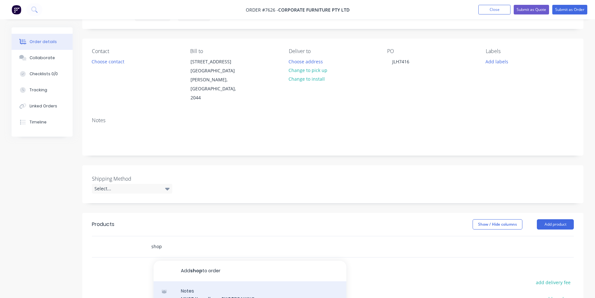
type input "shop"
click at [275, 287] on div "Notes MYOB Item # SHOP DRAWING Description Shop drawing for approval Product va…" at bounding box center [250, 302] width 193 height 43
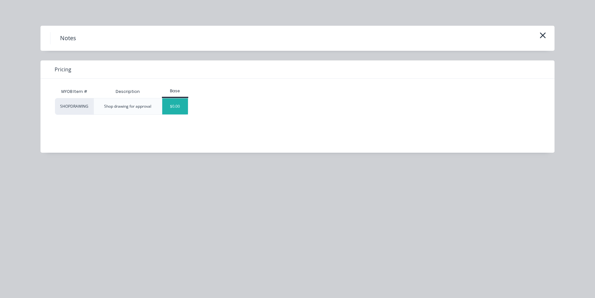
click at [186, 102] on div "$0.00" at bounding box center [175, 106] width 26 height 16
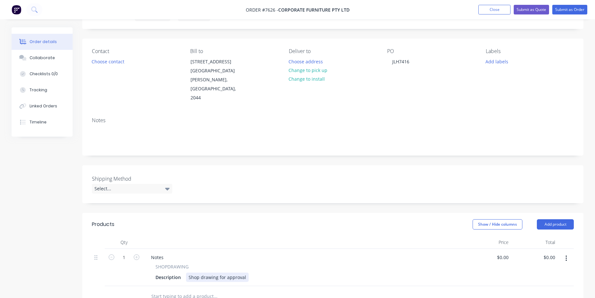
click at [244, 273] on div "Shop drawing for approval" at bounding box center [217, 277] width 63 height 9
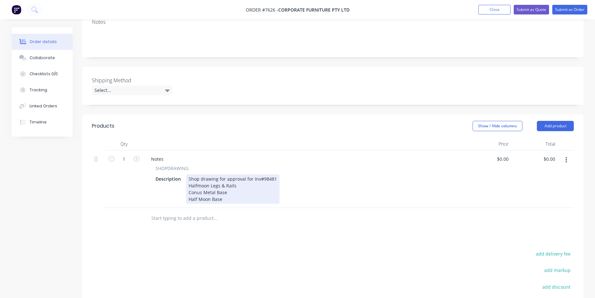
scroll to position [0, 0]
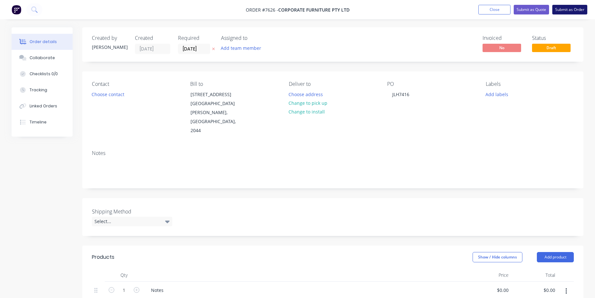
click at [567, 12] on button "Submit as Order" at bounding box center [569, 10] width 35 height 10
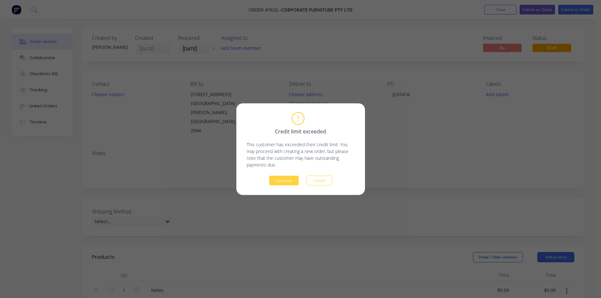
click at [304, 176] on div "Continue Cancel" at bounding box center [301, 180] width 108 height 10
click at [292, 179] on button "Continue" at bounding box center [284, 180] width 30 height 10
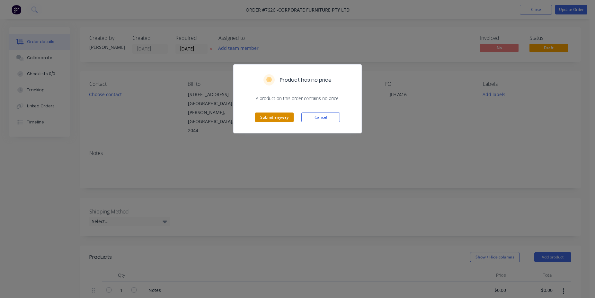
click at [262, 117] on button "Submit anyway" at bounding box center [274, 117] width 39 height 10
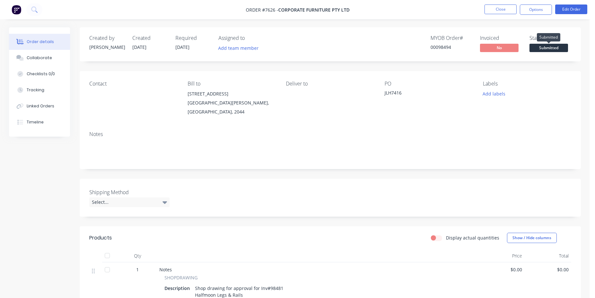
click at [547, 45] on span "Submitted" at bounding box center [549, 48] width 39 height 8
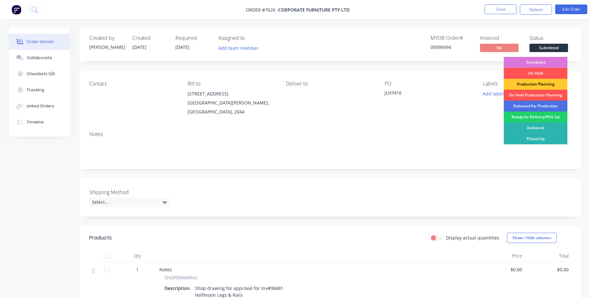
click at [533, 85] on div "Production Planning" at bounding box center [536, 84] width 64 height 11
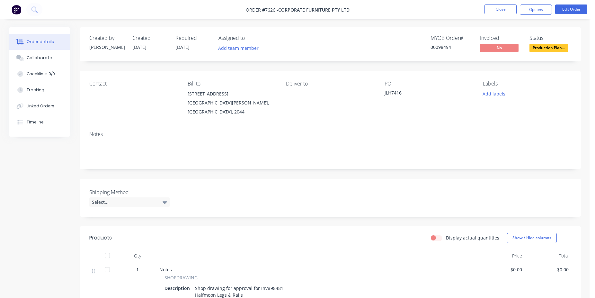
click at [497, 4] on nav "Order #7626 - Corporate Furniture Pty Ltd Close Options Edit Order" at bounding box center [297, 9] width 595 height 19
click at [501, 13] on button "Close" at bounding box center [501, 9] width 32 height 10
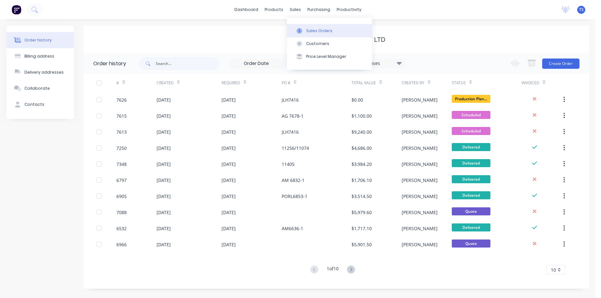
click at [312, 30] on div "Sales Orders" at bounding box center [319, 31] width 26 height 6
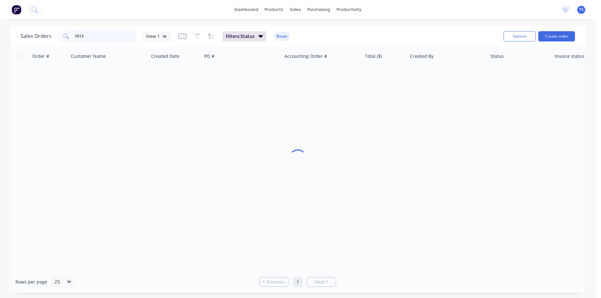
click at [105, 35] on input "7613" at bounding box center [106, 36] width 63 height 13
click at [105, 39] on input "7453" at bounding box center [106, 36] width 63 height 13
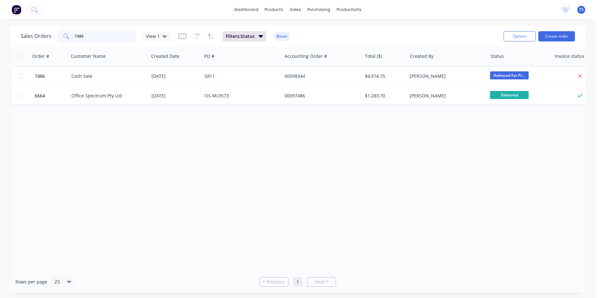
click at [101, 40] on input "7486" at bounding box center [106, 36] width 63 height 13
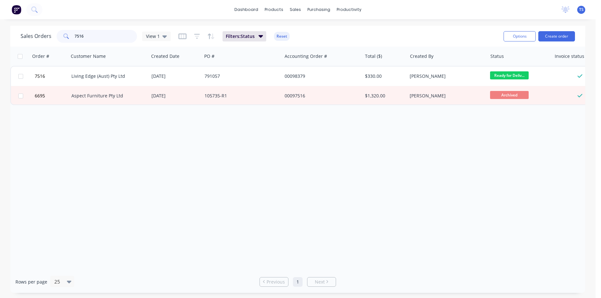
click at [95, 40] on input "7516" at bounding box center [106, 36] width 63 height 13
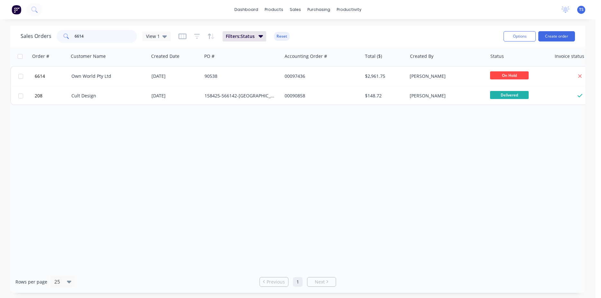
click at [95, 40] on input "6614" at bounding box center [106, 36] width 63 height 13
click at [92, 37] on input "7538" at bounding box center [106, 36] width 63 height 13
click at [92, 37] on input "6818" at bounding box center [106, 36] width 63 height 13
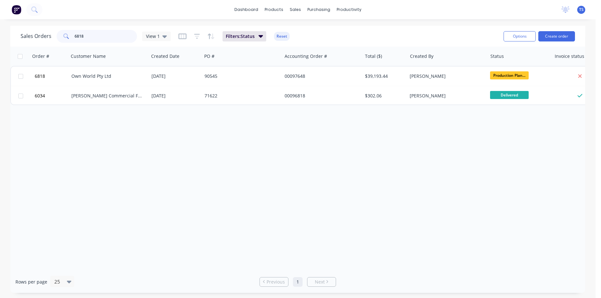
click at [92, 37] on input "6818" at bounding box center [106, 36] width 63 height 13
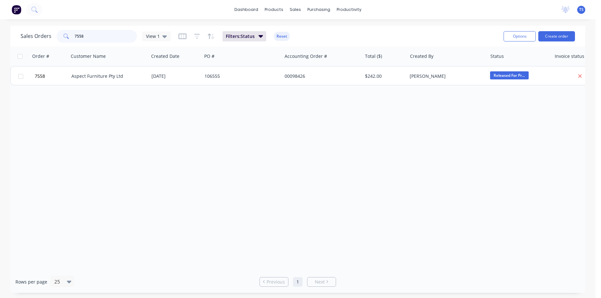
click at [87, 40] on input "7558" at bounding box center [106, 36] width 63 height 13
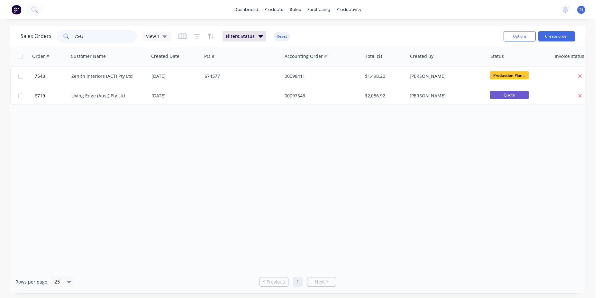
click at [94, 38] on input "7543" at bounding box center [106, 36] width 63 height 13
click at [91, 38] on input "7344" at bounding box center [106, 36] width 63 height 13
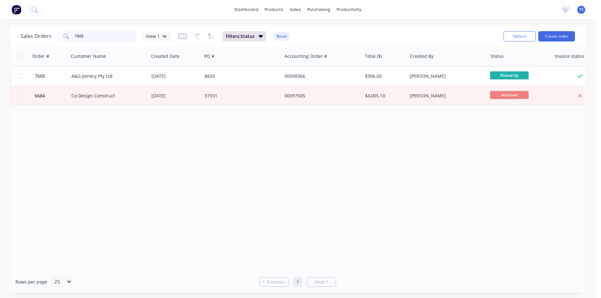
click at [99, 37] on input "7505" at bounding box center [106, 36] width 63 height 13
click at [97, 37] on input "7505" at bounding box center [106, 36] width 63 height 13
click at [342, 39] on div "Sales Orders 7505 View 1 Filters: Status Reset" at bounding box center [260, 36] width 478 height 16
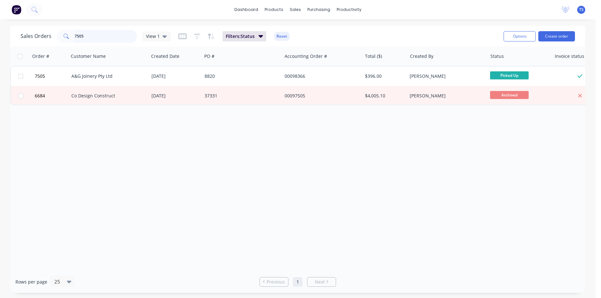
drag, startPoint x: 118, startPoint y: 32, endPoint x: 97, endPoint y: 38, distance: 21.8
click at [113, 34] on input "7505" at bounding box center [106, 36] width 63 height 13
click at [97, 38] on input "7505" at bounding box center [106, 36] width 63 height 13
type input "7"
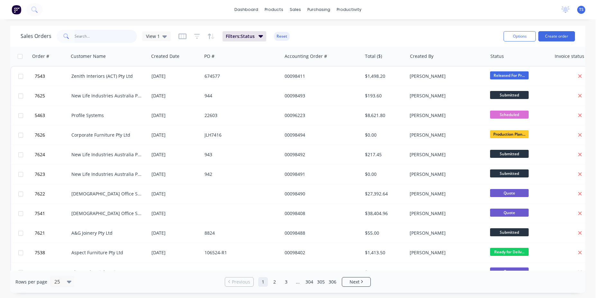
click at [98, 38] on input "text" at bounding box center [106, 36] width 63 height 13
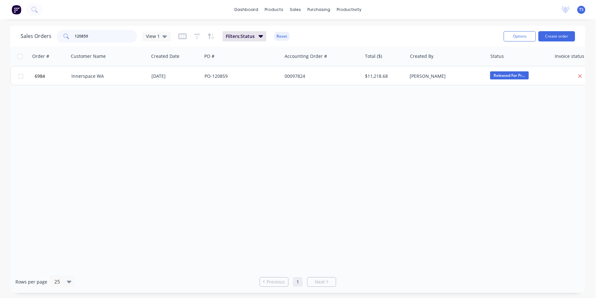
type input "120859"
click at [36, 87] on div "Order # Customer Name Created Date PO # Accounting Order # Total ($) Created By…" at bounding box center [297, 159] width 575 height 224
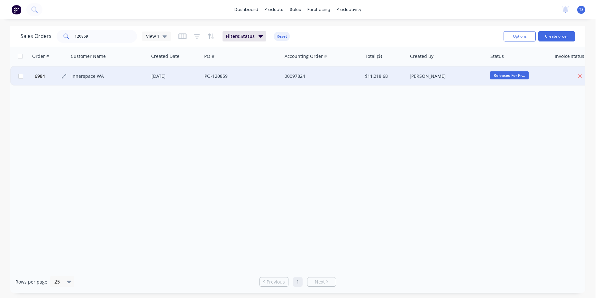
click at [40, 80] on button "6984" at bounding box center [52, 76] width 39 height 19
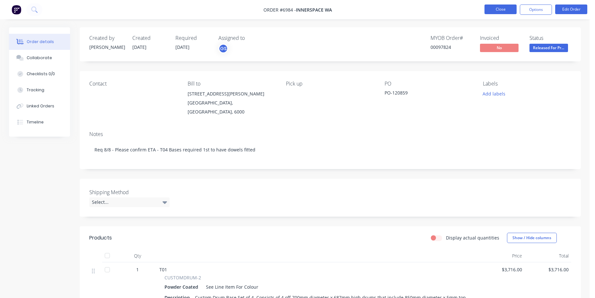
click at [515, 9] on button "Close" at bounding box center [501, 9] width 32 height 10
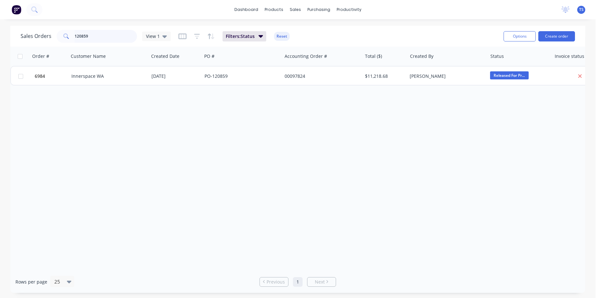
click at [110, 39] on input "120859" at bounding box center [106, 36] width 63 height 13
click at [99, 34] on input "120859" at bounding box center [106, 36] width 63 height 13
click at [99, 33] on input "120859" at bounding box center [106, 36] width 63 height 13
click at [79, 31] on input "120859" at bounding box center [106, 36] width 63 height 13
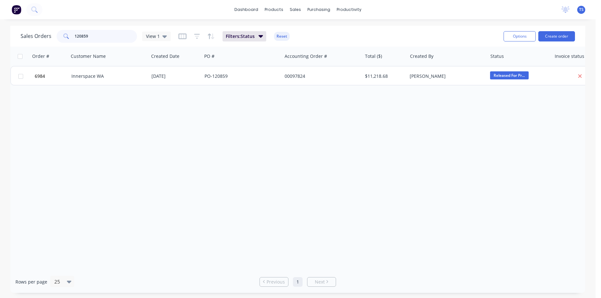
click at [95, 37] on input "120859" at bounding box center [106, 36] width 63 height 13
click at [107, 39] on input "7344" at bounding box center [106, 36] width 63 height 13
click at [76, 39] on input "75587486" at bounding box center [106, 36] width 63 height 13
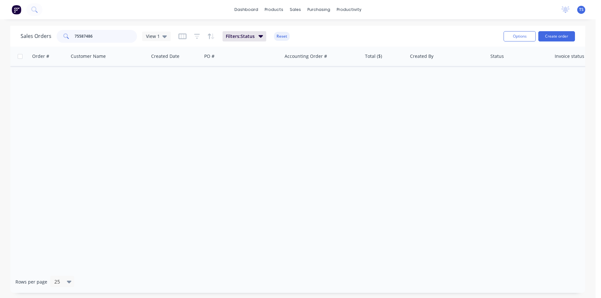
click at [76, 39] on input "75587486" at bounding box center [106, 36] width 63 height 13
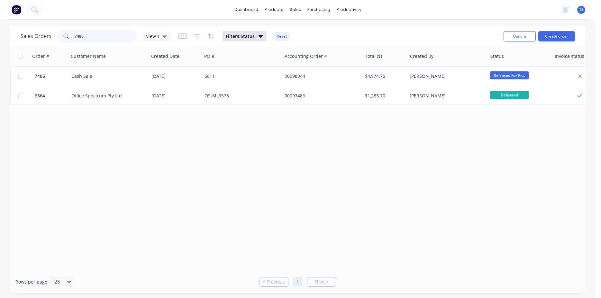
click at [95, 37] on input "7486" at bounding box center [106, 36] width 63 height 13
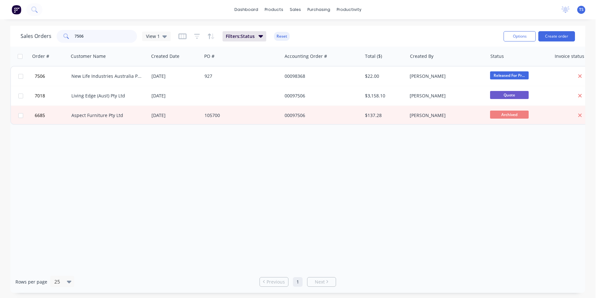
click at [83, 38] on input "7506" at bounding box center [106, 36] width 63 height 13
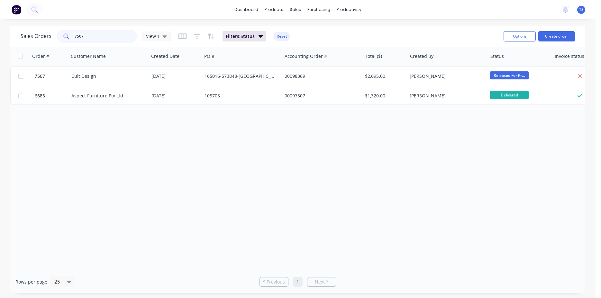
click at [98, 40] on input "7507" at bounding box center [106, 36] width 63 height 13
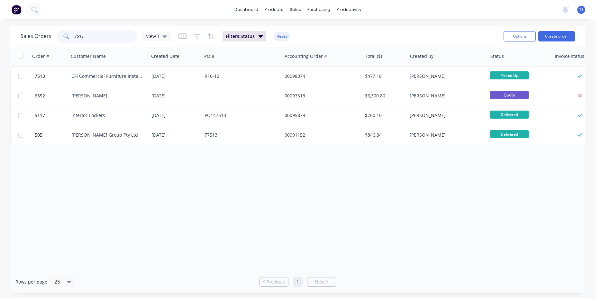
click at [98, 40] on input "7513" at bounding box center [106, 36] width 63 height 13
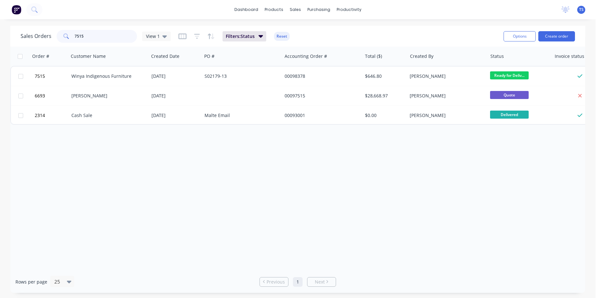
click at [104, 34] on input "7515" at bounding box center [106, 36] width 63 height 13
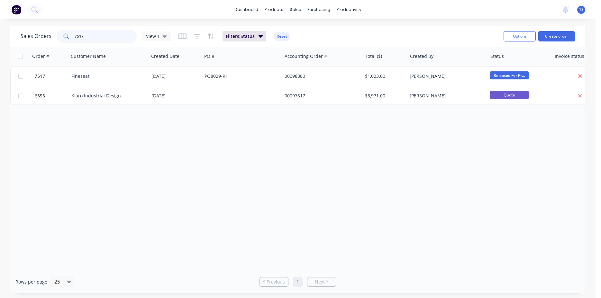
click at [101, 37] on input "7517" at bounding box center [106, 36] width 63 height 13
click at [93, 38] on input "7540" at bounding box center [106, 36] width 63 height 13
click at [89, 39] on input "7539" at bounding box center [106, 36] width 63 height 13
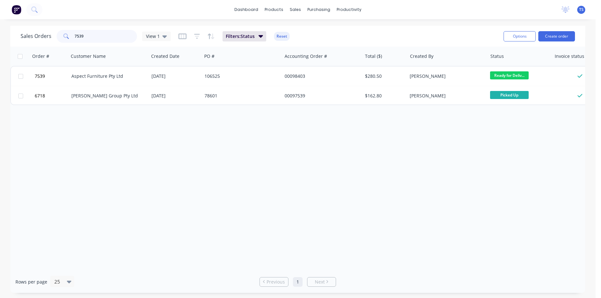
click at [89, 39] on input "7539" at bounding box center [106, 36] width 63 height 13
click at [89, 40] on input "7536" at bounding box center [106, 36] width 63 height 13
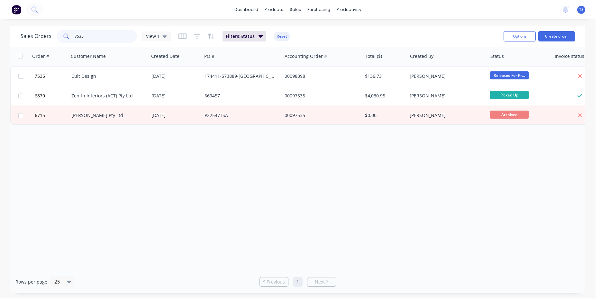
click at [89, 40] on input "7535" at bounding box center [106, 36] width 63 height 13
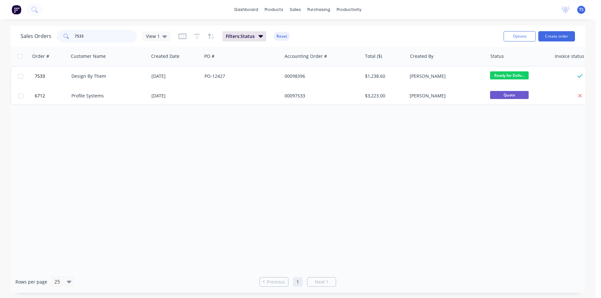
click at [89, 40] on input "7533" at bounding box center [106, 36] width 63 height 13
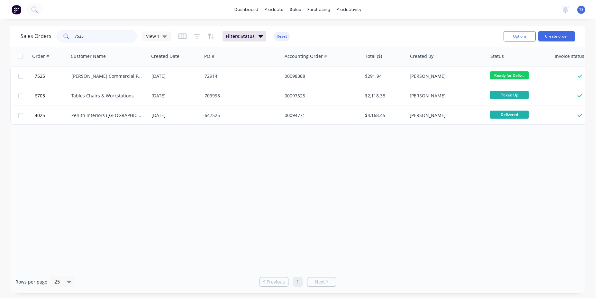
click at [89, 40] on input "7525" at bounding box center [106, 36] width 63 height 13
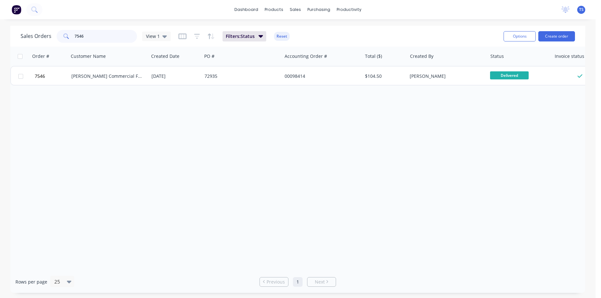
click at [96, 38] on input "7546" at bounding box center [106, 36] width 63 height 13
click at [96, 38] on input "7557" at bounding box center [106, 36] width 63 height 13
type input "7"
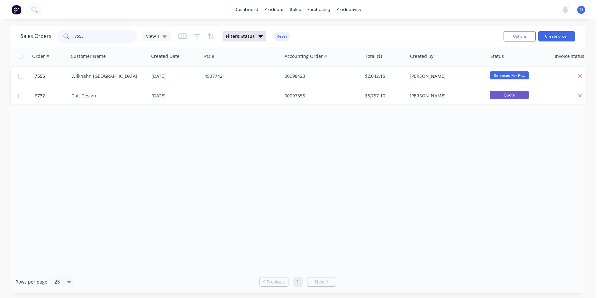
click at [96, 38] on input "7555" at bounding box center [106, 36] width 63 height 13
click at [96, 38] on input "7556" at bounding box center [106, 36] width 63 height 13
click at [104, 36] on input "7560" at bounding box center [106, 36] width 63 height 13
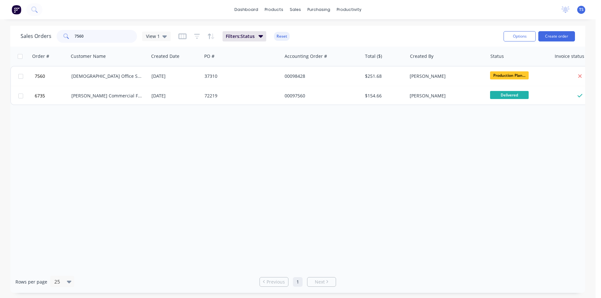
click at [104, 36] on input "7560" at bounding box center [106, 36] width 63 height 13
click at [104, 36] on input "7544" at bounding box center [106, 36] width 63 height 13
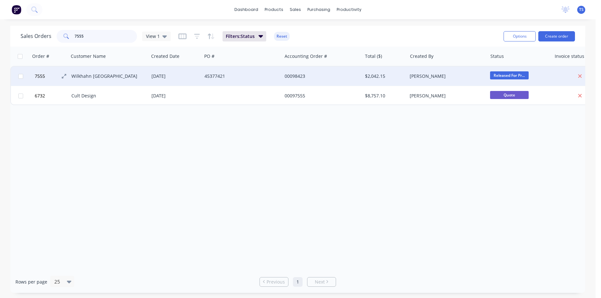
type input "7555"
click at [44, 81] on button "7555" at bounding box center [52, 76] width 39 height 19
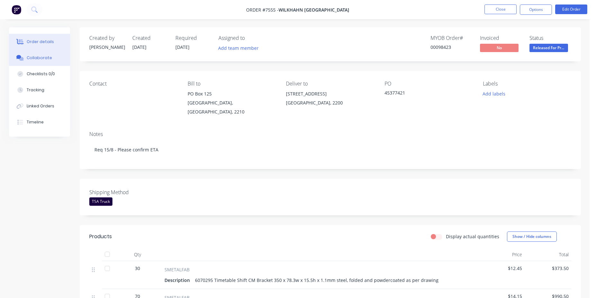
click at [43, 52] on button "Collaborate" at bounding box center [39, 58] width 61 height 16
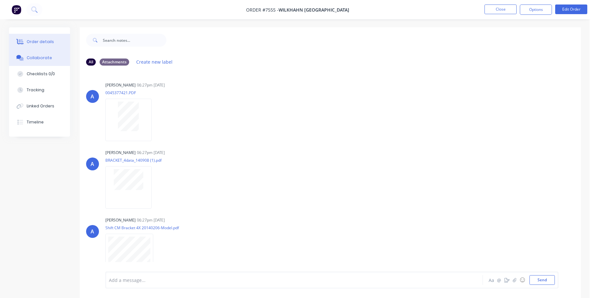
click at [60, 46] on button "Order details" at bounding box center [39, 42] width 61 height 16
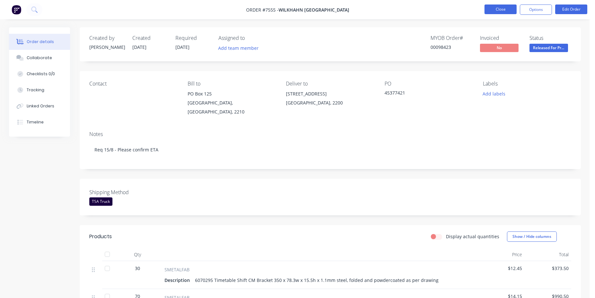
click at [499, 8] on button "Close" at bounding box center [501, 9] width 32 height 10
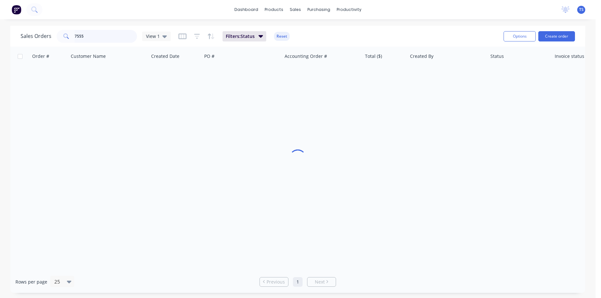
click at [96, 39] on input "7555" at bounding box center [106, 36] width 63 height 13
type input "7537"
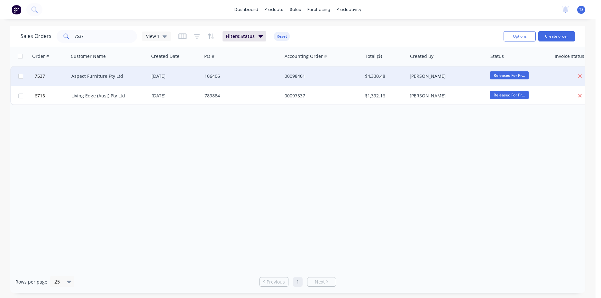
click at [30, 83] on div at bounding box center [20, 76] width 19 height 19
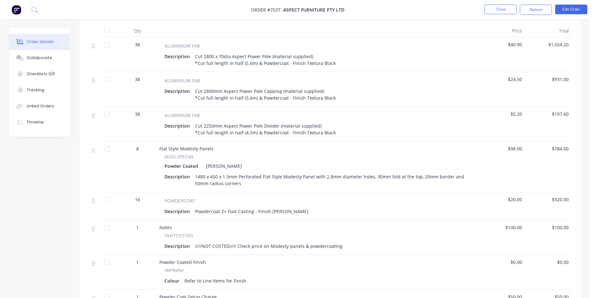
scroll to position [229, 0]
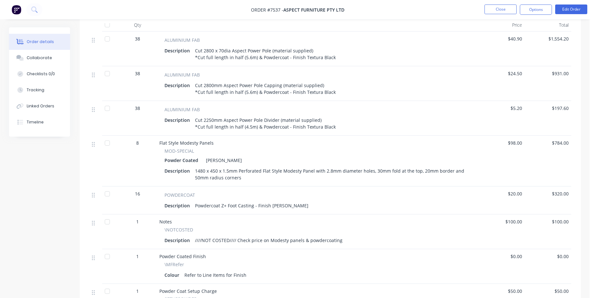
click at [51, 40] on div "Order details" at bounding box center [40, 42] width 27 height 6
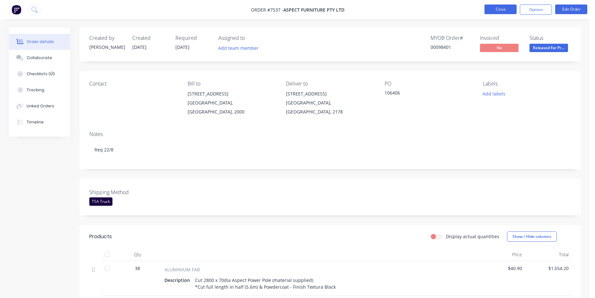
click at [500, 11] on button "Close" at bounding box center [501, 9] width 32 height 10
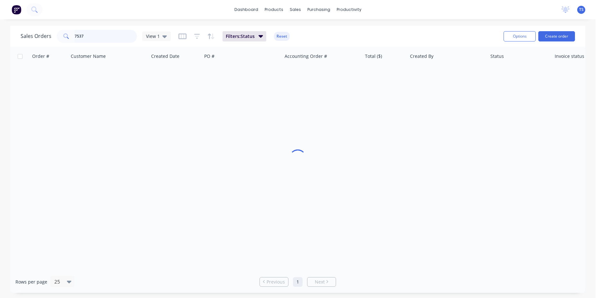
click at [101, 35] on input "7537" at bounding box center [106, 36] width 63 height 13
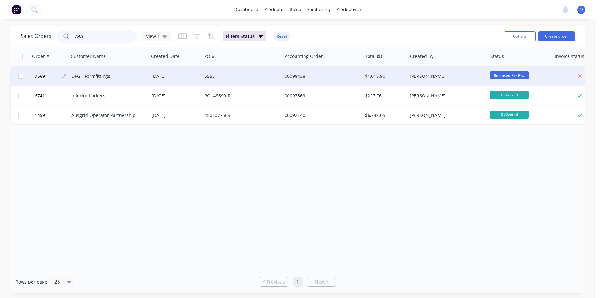
type input "7569"
click at [33, 78] on button "7569" at bounding box center [52, 76] width 39 height 19
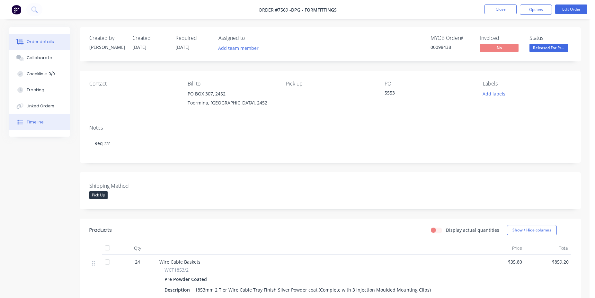
click at [56, 124] on button "Timeline" at bounding box center [39, 122] width 61 height 16
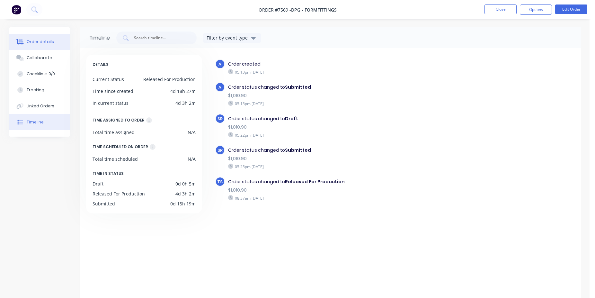
click at [36, 41] on div "Order details" at bounding box center [40, 42] width 27 height 6
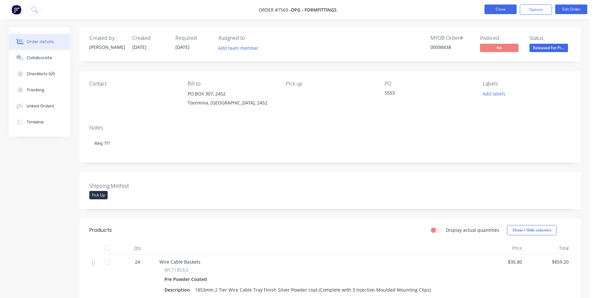
click at [500, 11] on button "Close" at bounding box center [501, 9] width 32 height 10
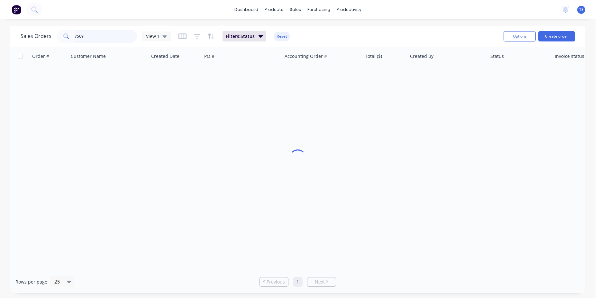
click at [87, 35] on input "7569" at bounding box center [106, 36] width 63 height 13
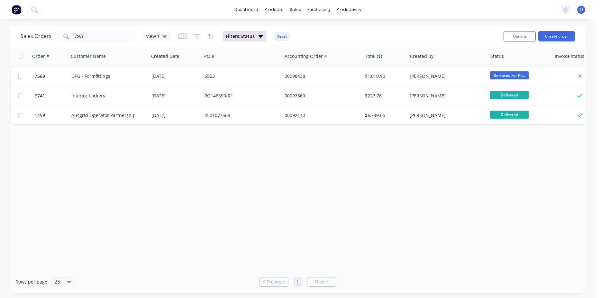
click at [417, 162] on div "Order # Customer Name Created Date PO # Accounting Order # Total ($) Created By…" at bounding box center [297, 159] width 575 height 224
click at [106, 39] on input "7569" at bounding box center [106, 36] width 63 height 13
click at [91, 40] on input "7569" at bounding box center [106, 36] width 63 height 13
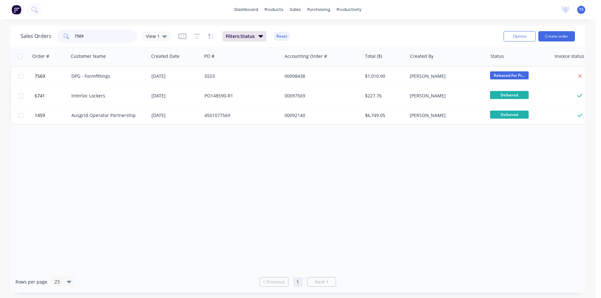
click at [91, 40] on input "7569" at bounding box center [106, 36] width 63 height 13
click at [356, 184] on div "Order # Customer Name Created Date PO # Accounting Order # Total ($) Created By…" at bounding box center [297, 159] width 575 height 224
click at [86, 36] on input "7569" at bounding box center [106, 36] width 63 height 13
click at [93, 38] on input "7569" at bounding box center [106, 36] width 63 height 13
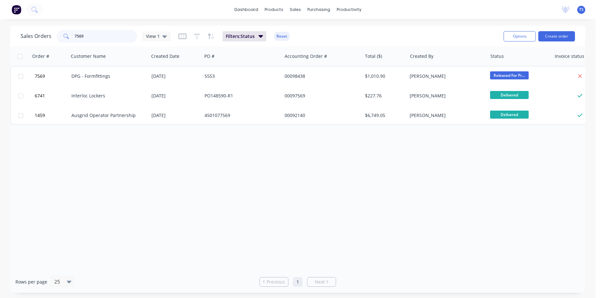
click at [93, 38] on input "7569" at bounding box center [106, 36] width 63 height 13
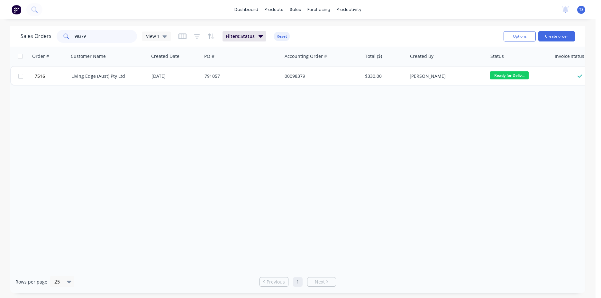
type input "98379"
click at [35, 82] on button "7516" at bounding box center [52, 76] width 39 height 19
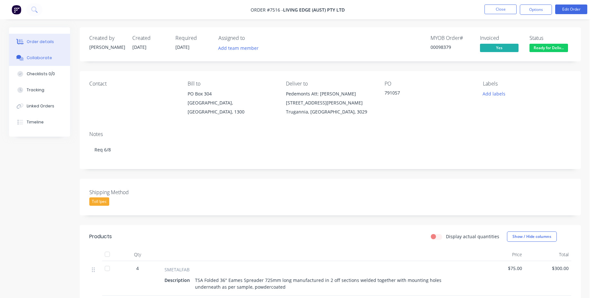
click at [57, 63] on button "Collaborate" at bounding box center [39, 58] width 61 height 16
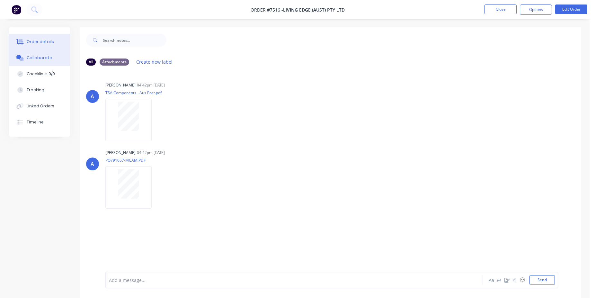
click at [35, 42] on div "Order details" at bounding box center [40, 42] width 27 height 6
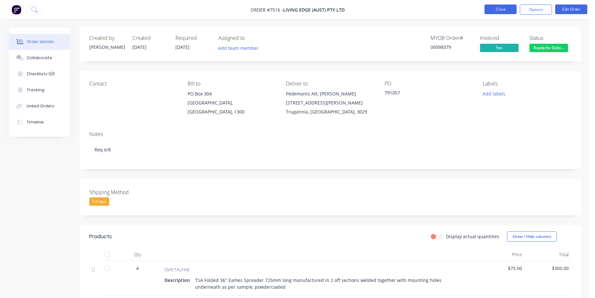
click at [497, 11] on button "Close" at bounding box center [501, 9] width 32 height 10
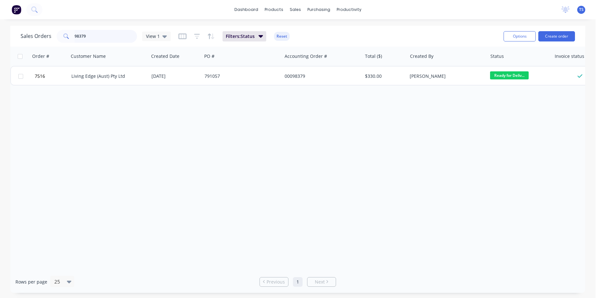
click at [112, 35] on input "98379" at bounding box center [106, 36] width 63 height 13
click at [100, 31] on input "98379" at bounding box center [106, 36] width 63 height 13
click at [94, 41] on input "98379" at bounding box center [106, 36] width 63 height 13
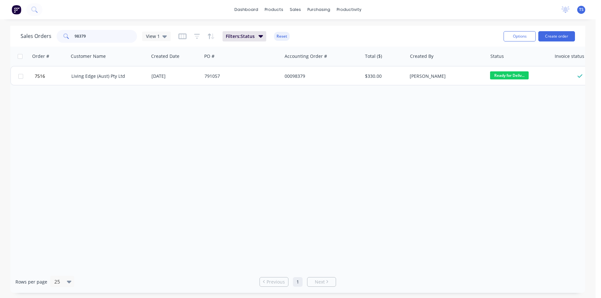
click at [94, 41] on input "98379" at bounding box center [106, 36] width 63 height 13
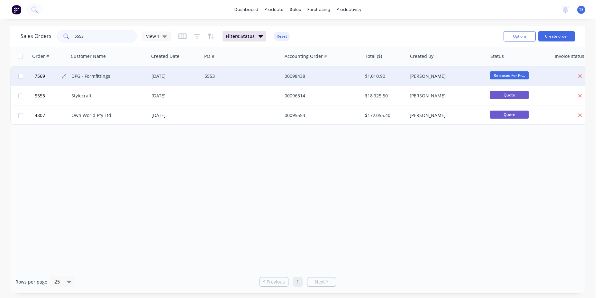
type input "5553"
click at [42, 81] on button "7569" at bounding box center [52, 76] width 39 height 19
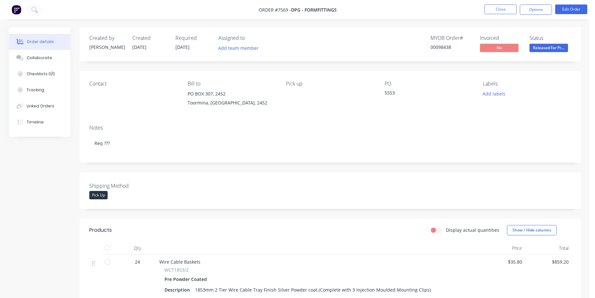
click at [564, 54] on div "Created by [PERSON_NAME] Created [DATE] Required [DATE] Assigned to Add team me…" at bounding box center [330, 44] width 501 height 34
click at [562, 49] on span "Released For Pr..." at bounding box center [549, 48] width 39 height 8
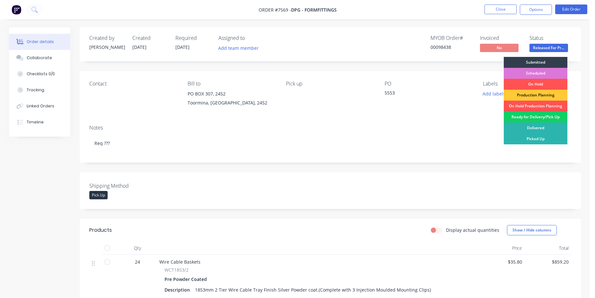
click at [539, 117] on div "Ready for Delivery/Pick Up" at bounding box center [536, 117] width 64 height 11
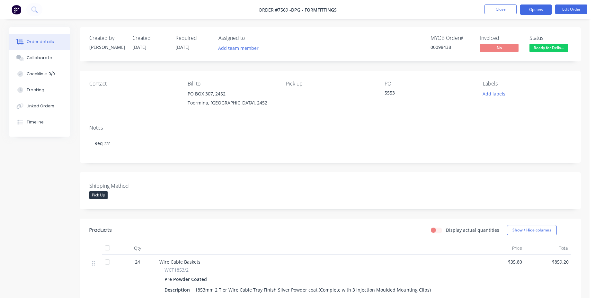
click at [534, 13] on button "Options" at bounding box center [536, 9] width 32 height 10
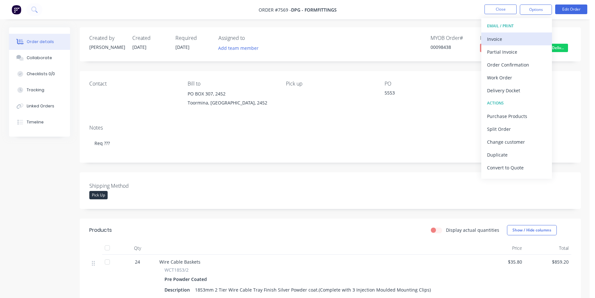
click at [511, 44] on button "Invoice" at bounding box center [516, 38] width 71 height 13
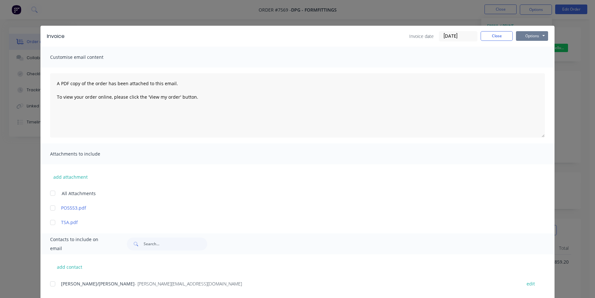
click at [533, 36] on button "Options" at bounding box center [532, 36] width 32 height 10
click at [536, 61] on button "Print" at bounding box center [536, 58] width 41 height 11
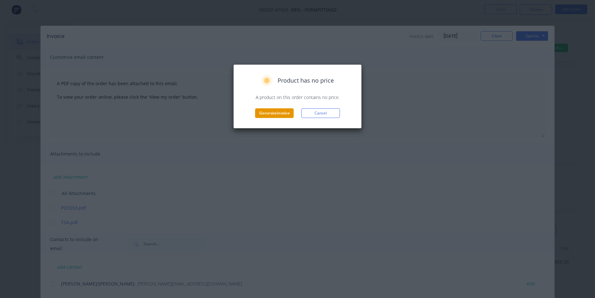
click at [283, 110] on button "Generate invoice" at bounding box center [274, 113] width 39 height 10
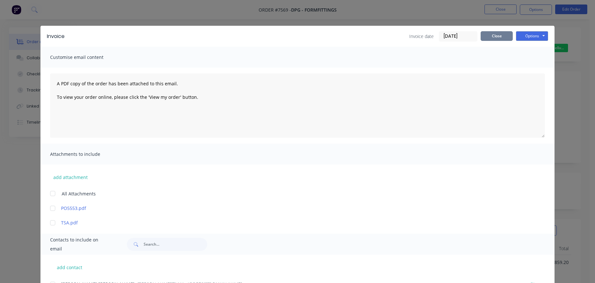
click at [500, 34] on button "Close" at bounding box center [497, 36] width 32 height 10
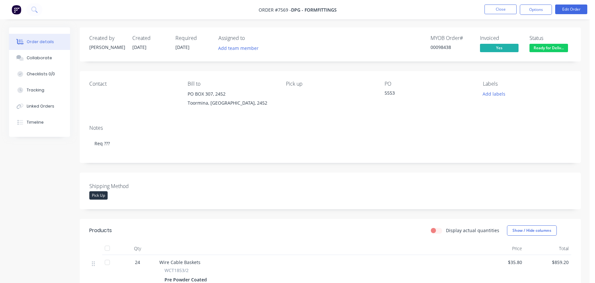
click at [439, 47] on div "00098438" at bounding box center [452, 47] width 42 height 7
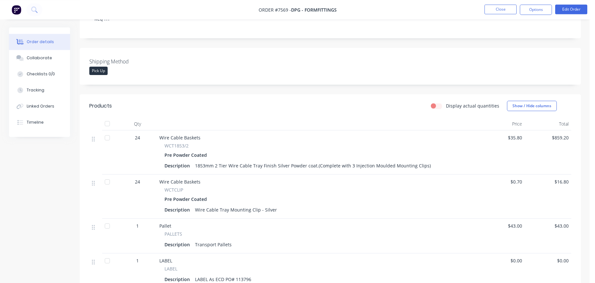
scroll to position [197, 0]
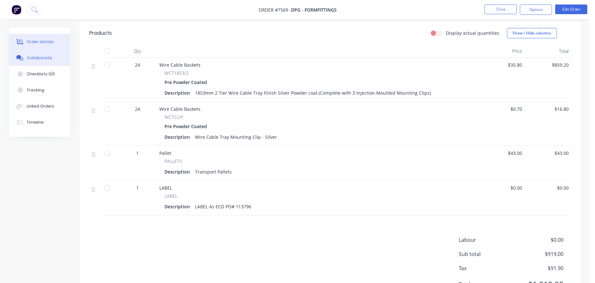
click at [36, 55] on div "Collaborate" at bounding box center [39, 58] width 25 height 6
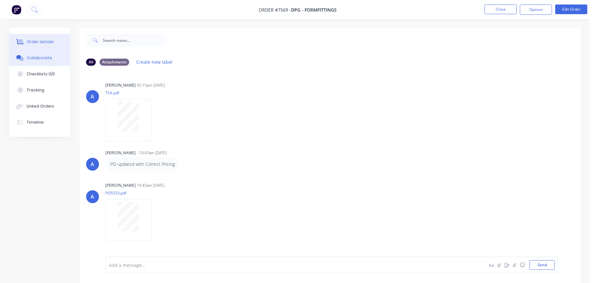
click at [46, 39] on div "Order details" at bounding box center [40, 42] width 27 height 6
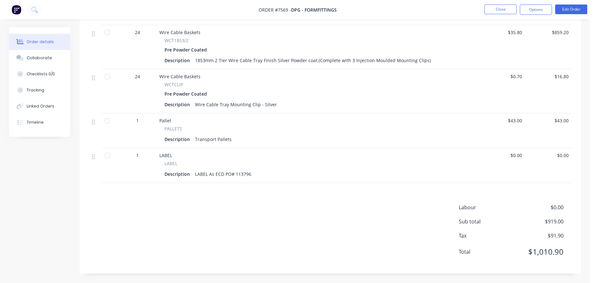
scroll to position [214, 0]
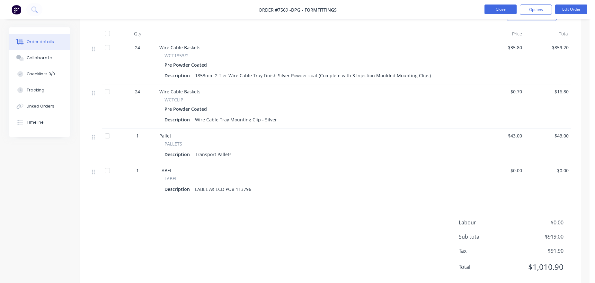
click at [501, 9] on button "Close" at bounding box center [501, 9] width 32 height 10
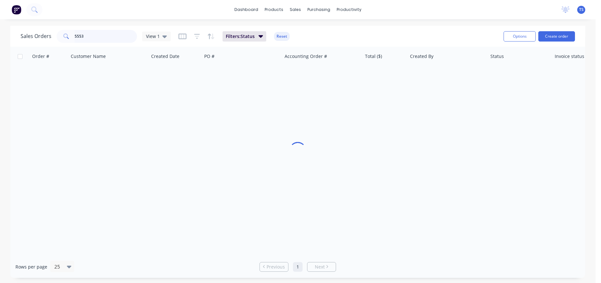
click at [98, 35] on input "5553" at bounding box center [106, 36] width 63 height 13
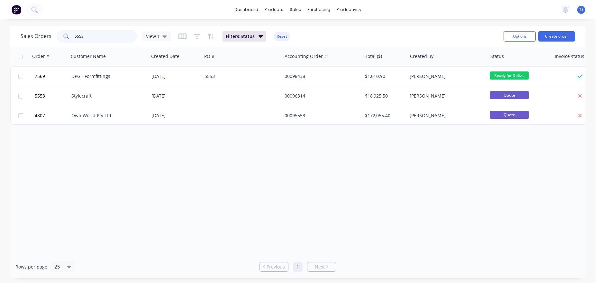
paste input "PO2012"
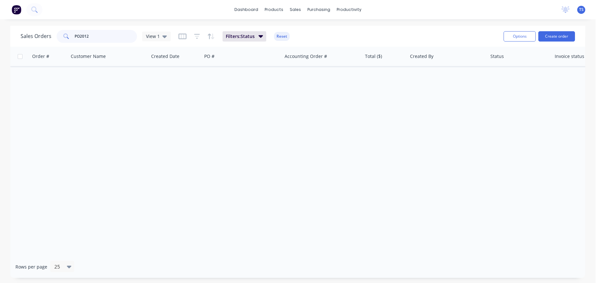
click at [78, 36] on input "PO2012" at bounding box center [106, 36] width 63 height 13
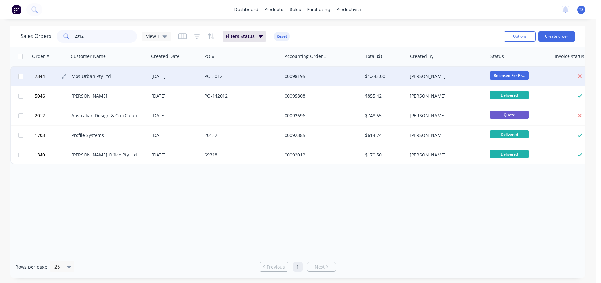
type input "2012"
click at [37, 79] on button "7344" at bounding box center [52, 76] width 39 height 19
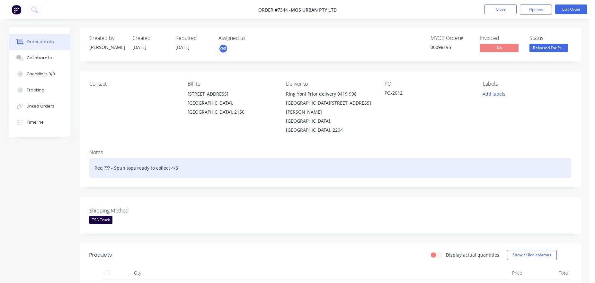
click at [171, 158] on div "Req ??? - Spun tops ready to collect 4/8" at bounding box center [330, 168] width 482 height 20
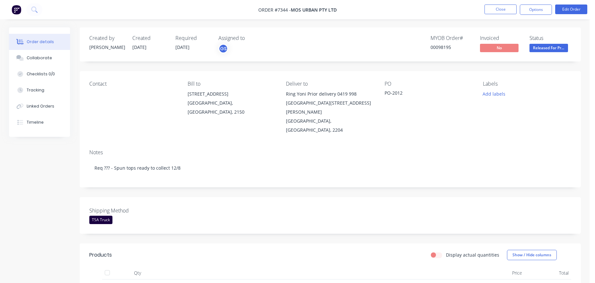
click at [318, 197] on div "Shipping Method TSA Truck" at bounding box center [330, 215] width 501 height 37
click at [508, 5] on button "Close" at bounding box center [501, 9] width 32 height 10
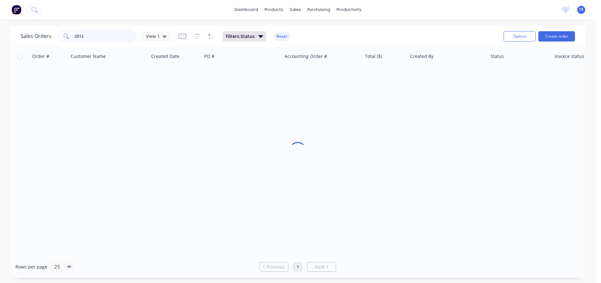
click at [97, 39] on input "2012" at bounding box center [106, 36] width 63 height 13
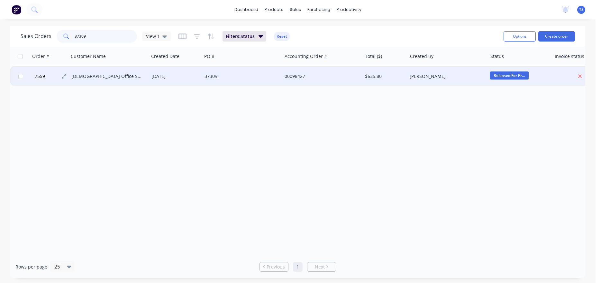
type input "37309"
click at [39, 76] on span "7559" at bounding box center [40, 76] width 10 height 6
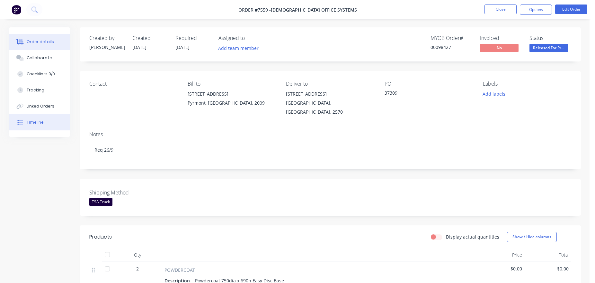
click at [53, 124] on button "Timeline" at bounding box center [39, 122] width 61 height 16
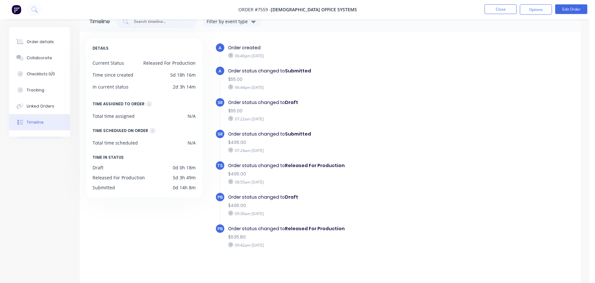
scroll to position [19, 0]
click at [50, 41] on div "Order details" at bounding box center [40, 42] width 27 height 6
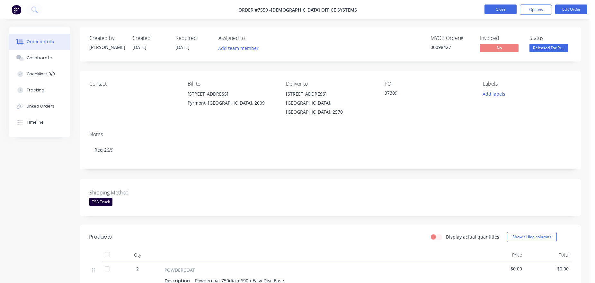
click at [503, 9] on button "Close" at bounding box center [501, 9] width 32 height 10
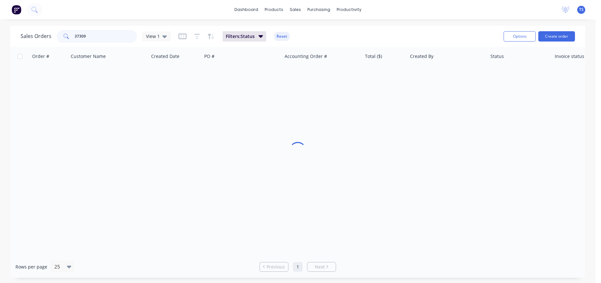
click at [86, 36] on input "37309" at bounding box center [106, 36] width 63 height 13
paste input "106555"
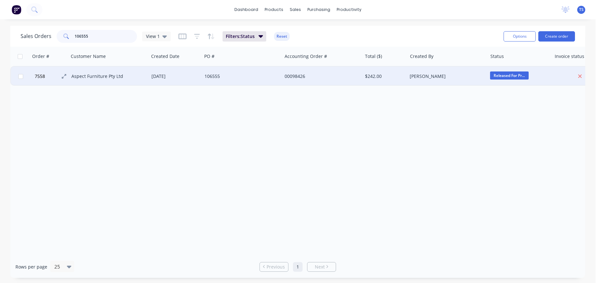
type input "106555"
click at [45, 80] on button "7558" at bounding box center [52, 76] width 39 height 19
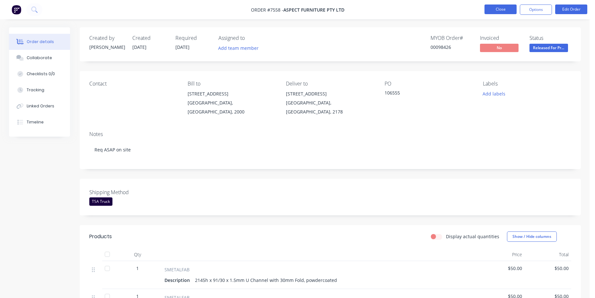
click at [492, 12] on button "Close" at bounding box center [501, 9] width 32 height 10
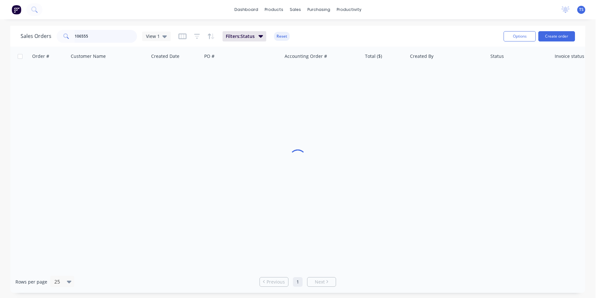
click at [108, 34] on input "106555" at bounding box center [106, 36] width 63 height 13
